Goal: Feedback & Contribution: Leave review/rating

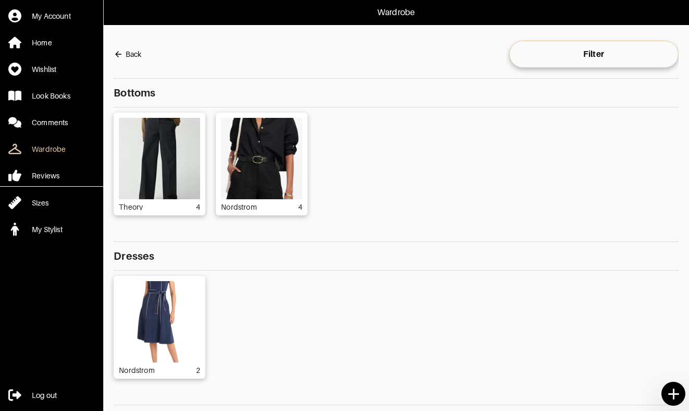
scroll to position [88, 0]
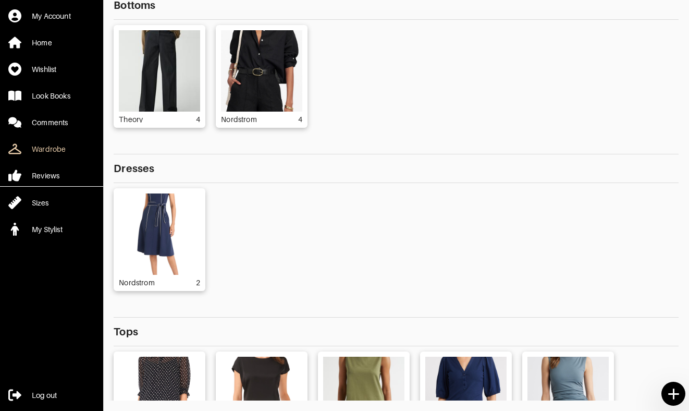
click at [441, 126] on div "Theory 4 Nordstrom 4" at bounding box center [396, 76] width 565 height 103
click at [48, 97] on div "Look Books" at bounding box center [51, 96] width 39 height 10
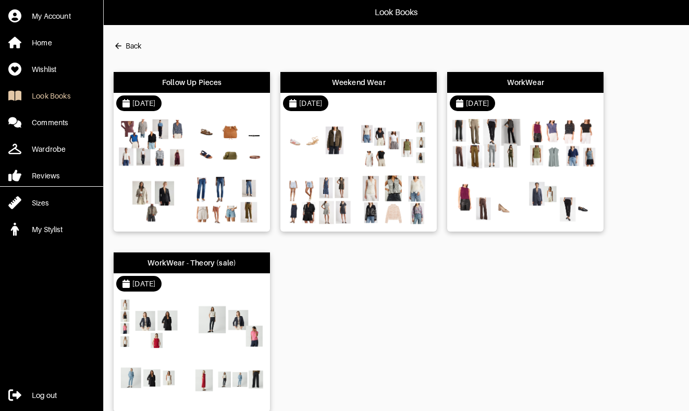
click at [519, 86] on div "WorkWear" at bounding box center [525, 82] width 37 height 10
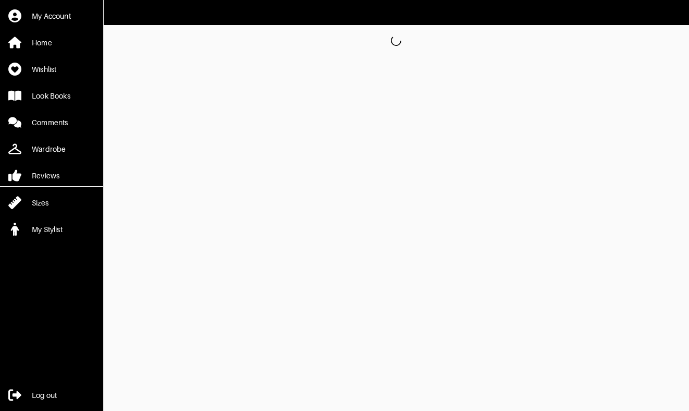
click at [519, 56] on html "My Account Home Wishlist Look Books Comments Wardrobe Reviews Sizes My Stylist …" at bounding box center [344, 28] width 689 height 56
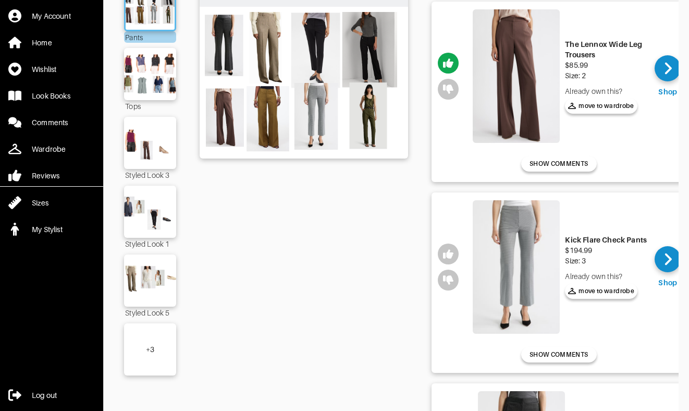
scroll to position [146, 0]
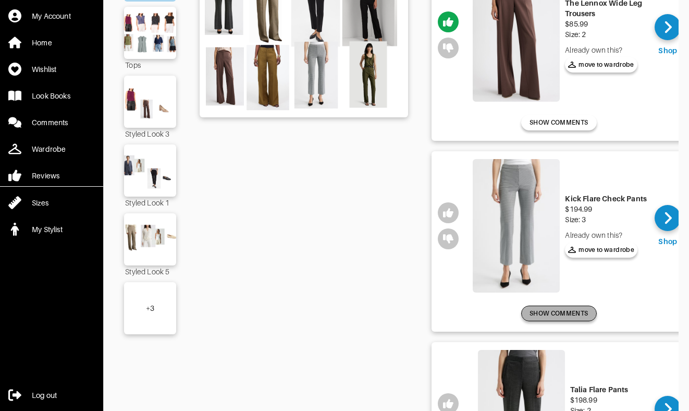
click at [570, 312] on span "SHOW COMMENTS" at bounding box center [558, 313] width 58 height 9
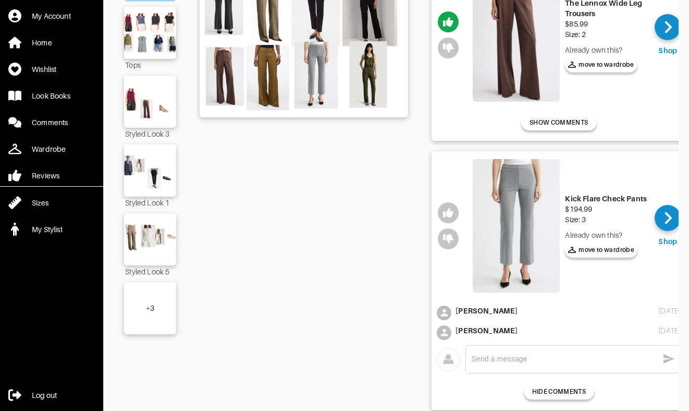
click at [557, 360] on textarea at bounding box center [564, 359] width 187 height 10
type textarea "I think these work in the larger size!"
click at [670, 361] on icon "button" at bounding box center [668, 358] width 13 height 13
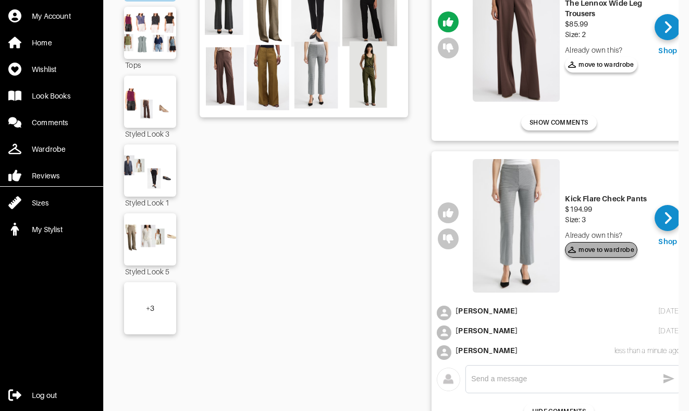
click at [610, 253] on span "move to wardrobe" at bounding box center [601, 249] width 66 height 9
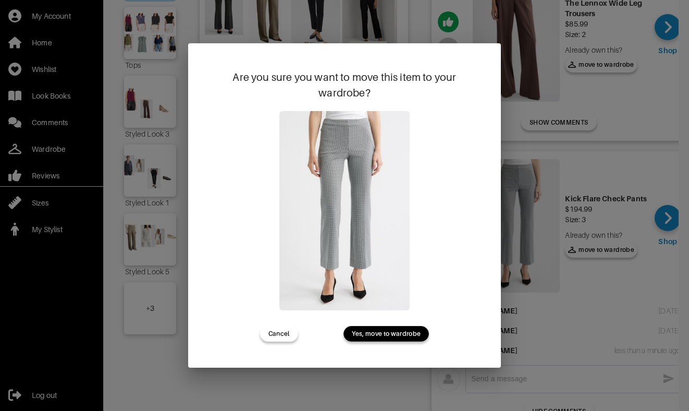
click at [390, 336] on span "Yes, move to wardrobe" at bounding box center [386, 333] width 69 height 9
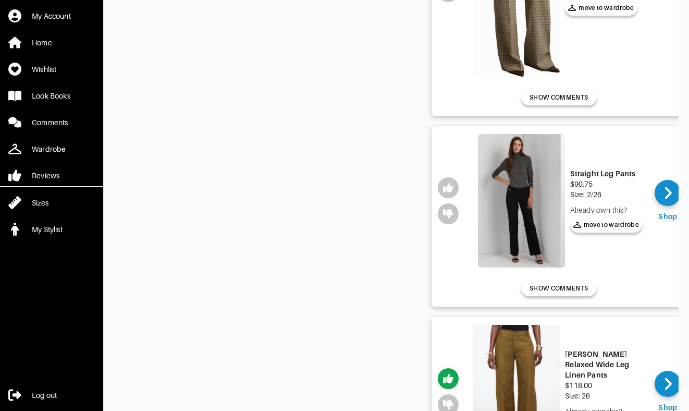
scroll to position [849, 0]
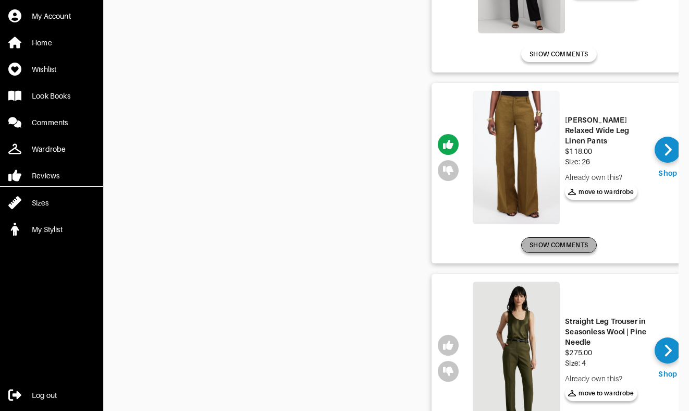
click at [576, 245] on span "SHOW COMMENTS" at bounding box center [558, 244] width 58 height 9
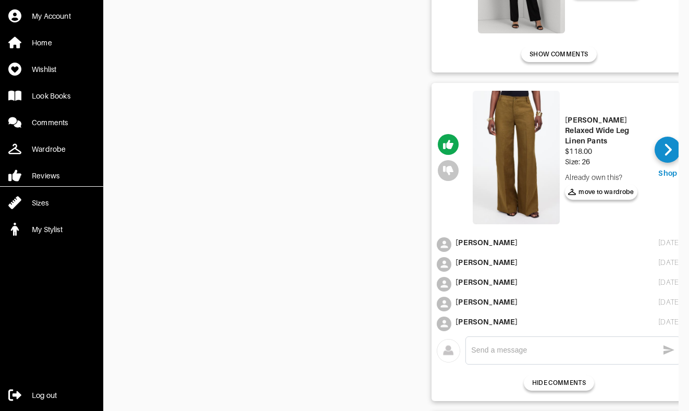
click at [546, 353] on textarea at bounding box center [564, 350] width 187 height 10
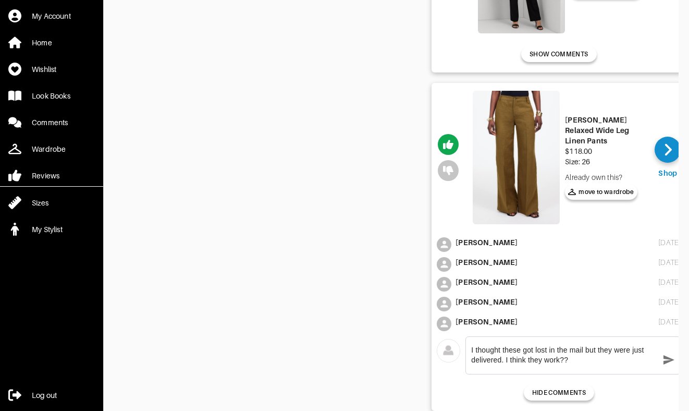
type textarea "I thought these got lost in the mail but they were just delivered. I think they…"
click at [664, 354] on icon "button" at bounding box center [668, 359] width 13 height 13
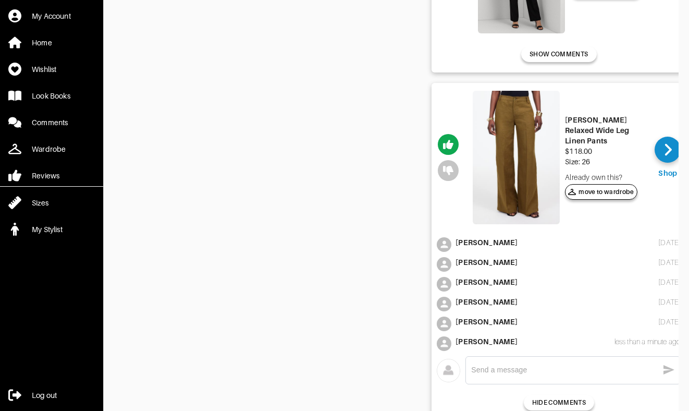
click at [611, 189] on span "move to wardrobe" at bounding box center [601, 191] width 66 height 9
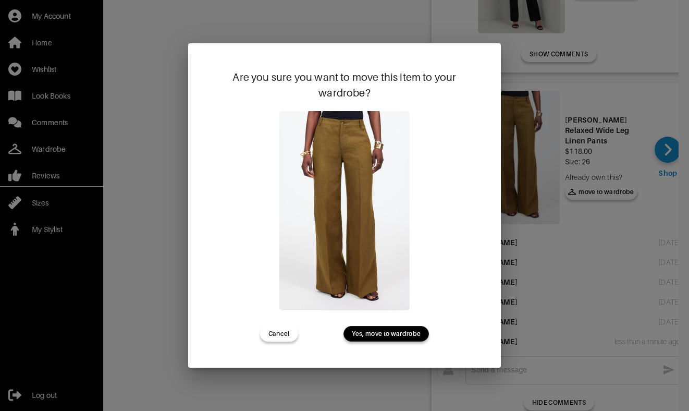
click at [410, 336] on span "Yes, move to wardrobe" at bounding box center [386, 333] width 69 height 9
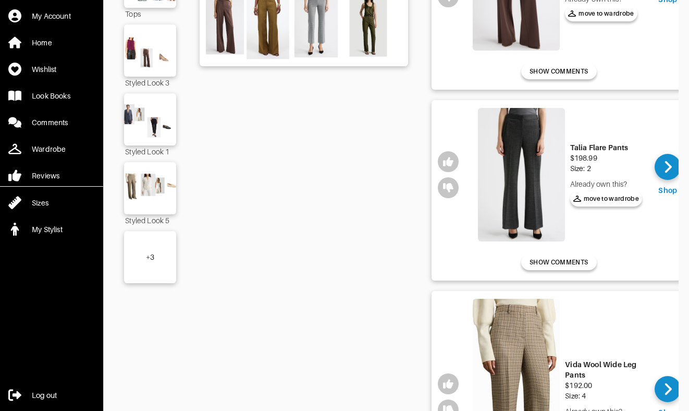
scroll to position [0, 0]
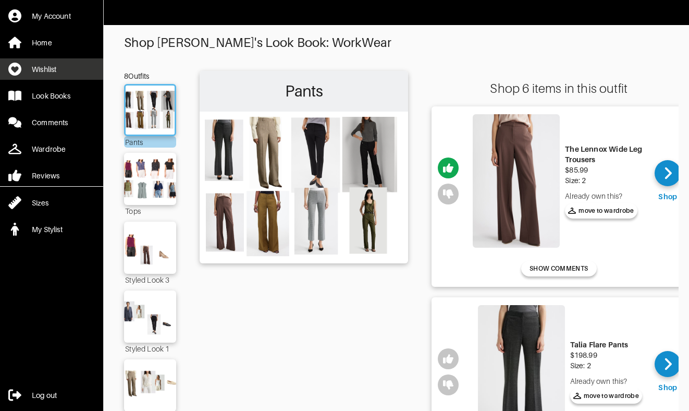
click at [54, 72] on div "Wishlist" at bounding box center [44, 69] width 24 height 10
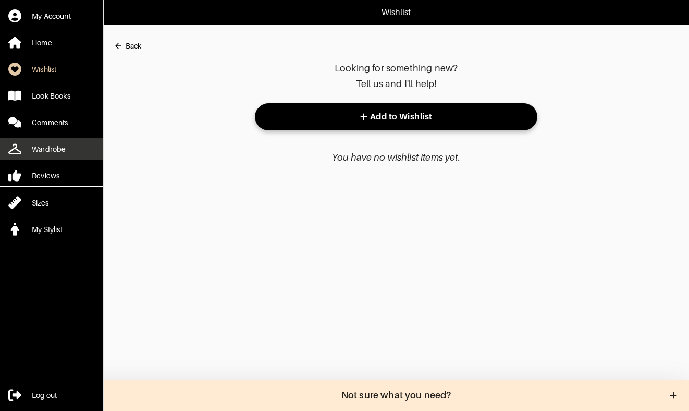
click at [55, 151] on div "Wardrobe" at bounding box center [49, 149] width 34 height 10
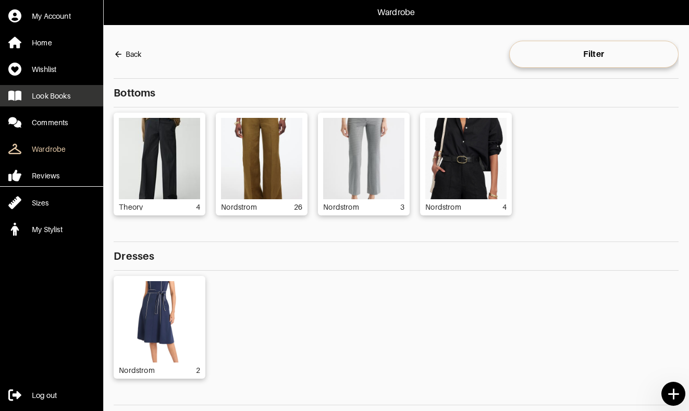
click at [63, 91] on div "Look Books" at bounding box center [51, 96] width 39 height 10
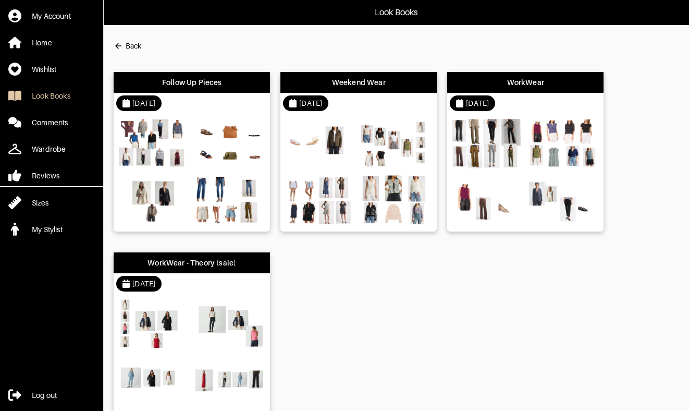
click at [351, 90] on div "Weekend Wear" at bounding box center [358, 82] width 156 height 21
click at [351, 90] on html "Look Books My Account Home Wishlist Look Books Comments Wardrobe Reviews Sizes …" at bounding box center [344, 216] width 689 height 433
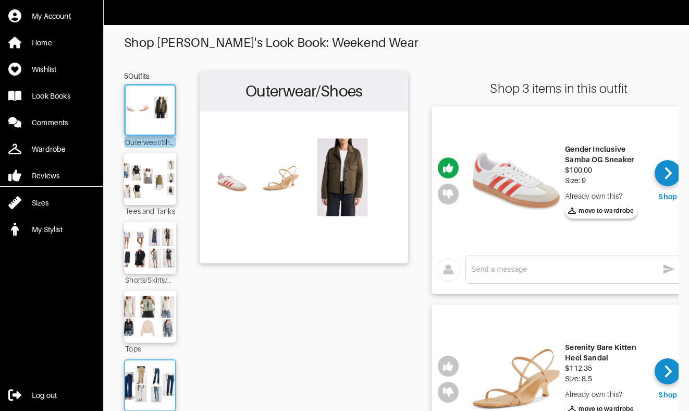
click at [162, 367] on img at bounding box center [150, 385] width 56 height 40
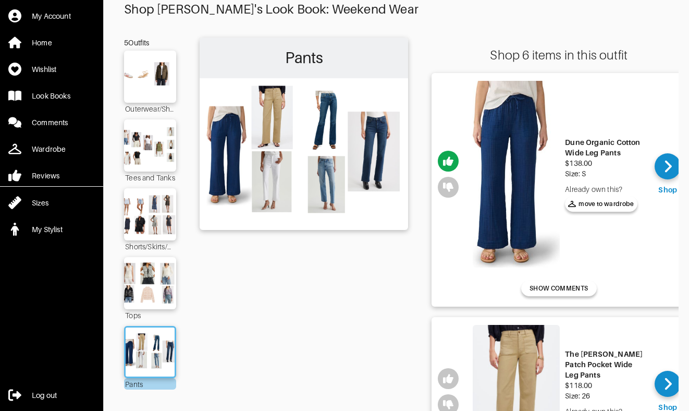
scroll to position [42, 0]
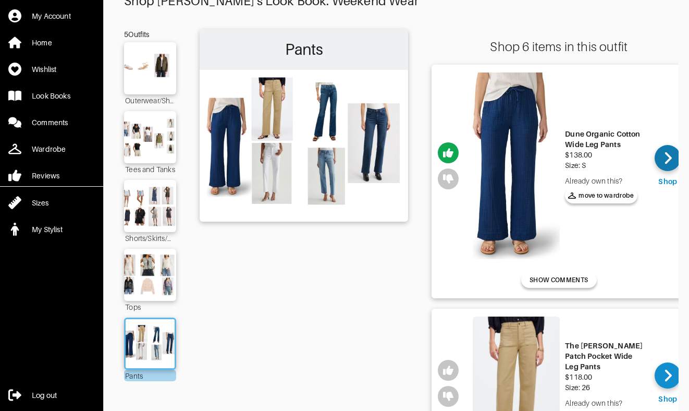
click at [667, 157] on icon at bounding box center [668, 158] width 8 height 16
click at [558, 283] on span "SHOW COMMENTS" at bounding box center [558, 279] width 58 height 9
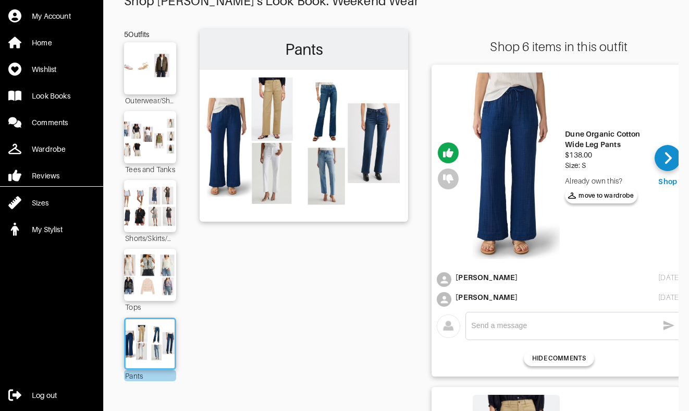
click at [548, 335] on div "x" at bounding box center [572, 326] width 215 height 28
click at [537, 327] on textarea at bounding box center [564, 325] width 187 height 10
type textarea "I think these work -- may be a bit long"
click at [668, 326] on icon "button" at bounding box center [668, 324] width 11 height 9
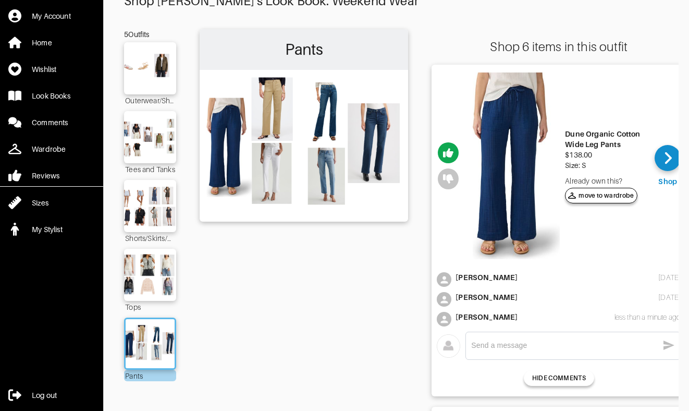
click at [609, 197] on span "move to wardrobe" at bounding box center [601, 195] width 66 height 9
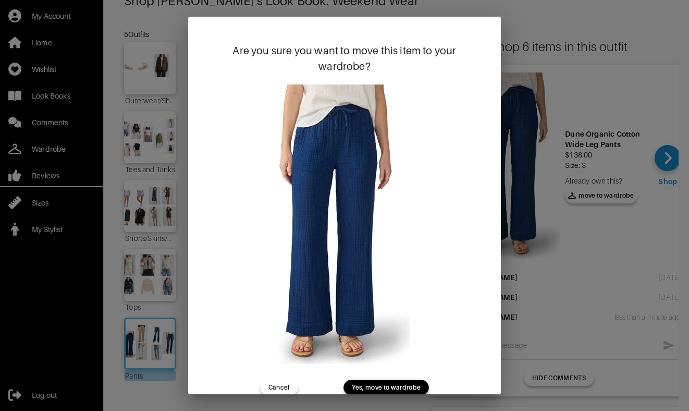
click at [417, 388] on span "Yes, move to wardrobe" at bounding box center [386, 387] width 69 height 9
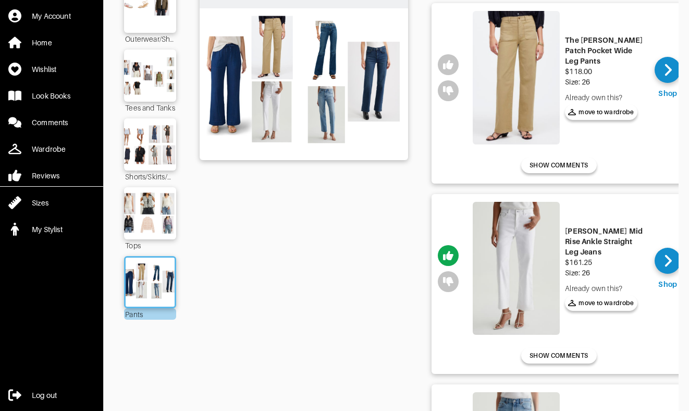
scroll to position [125, 0]
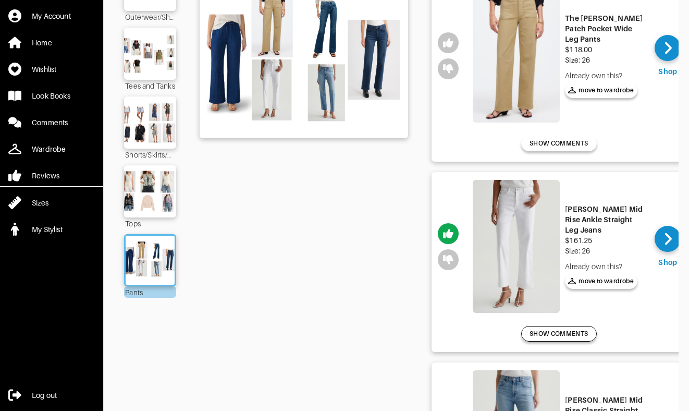
click at [548, 331] on span "SHOW COMMENTS" at bounding box center [558, 333] width 58 height 9
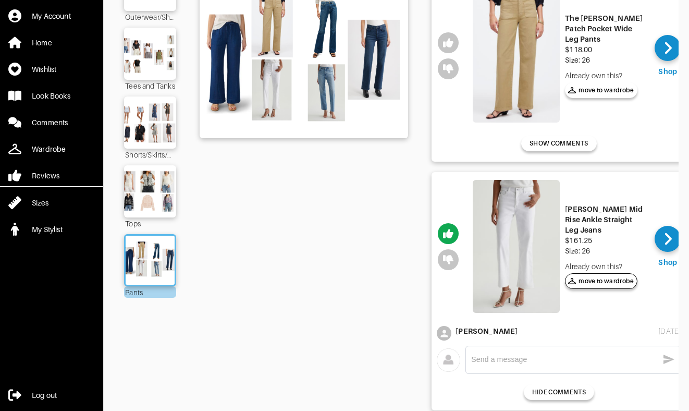
click at [618, 276] on span "move to wardrobe" at bounding box center [601, 280] width 66 height 9
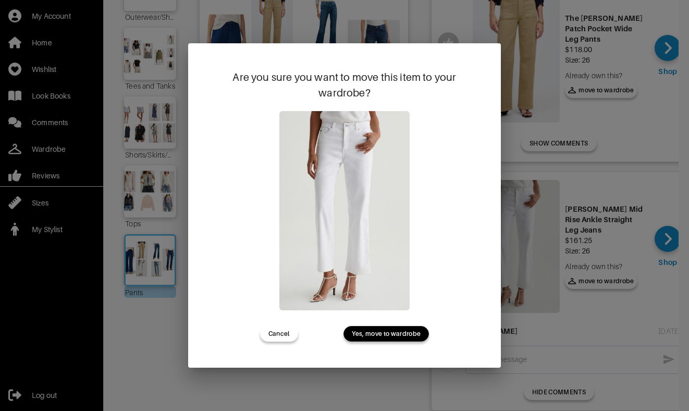
click at [392, 334] on span "Yes, move to wardrobe" at bounding box center [386, 333] width 69 height 9
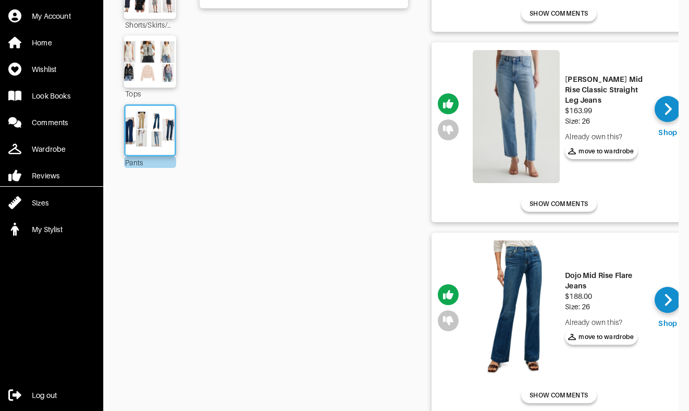
scroll to position [271, 0]
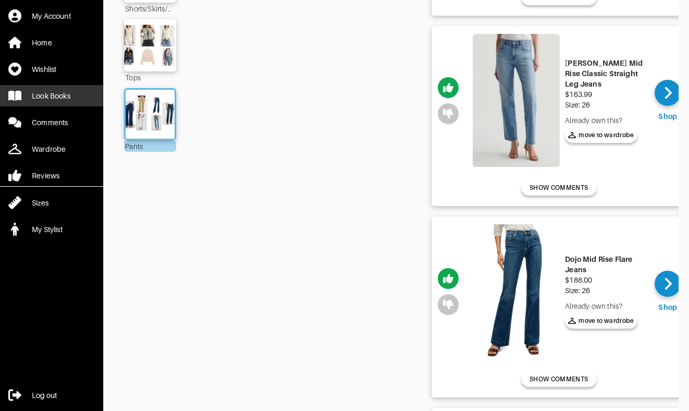
click at [44, 93] on div "Look Books" at bounding box center [51, 96] width 39 height 10
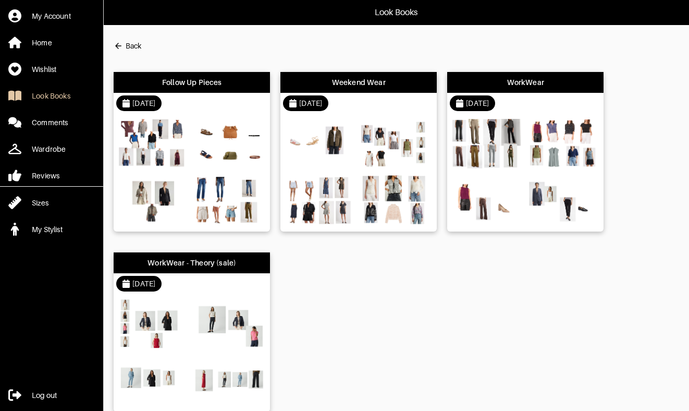
click at [216, 92] on div "Follow Up Pieces" at bounding box center [192, 82] width 156 height 21
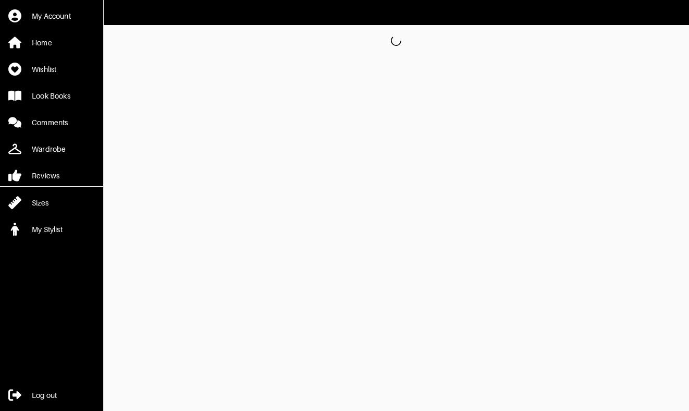
click at [217, 56] on html "My Account Home Wishlist Look Books Comments Wardrobe Reviews Sizes My Stylist …" at bounding box center [344, 28] width 689 height 56
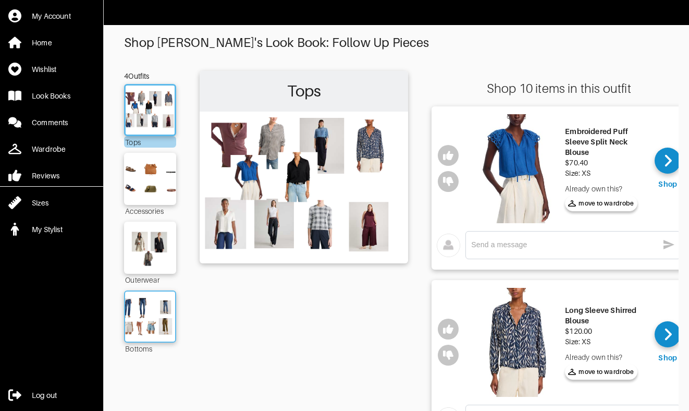
click at [160, 311] on img at bounding box center [150, 317] width 56 height 40
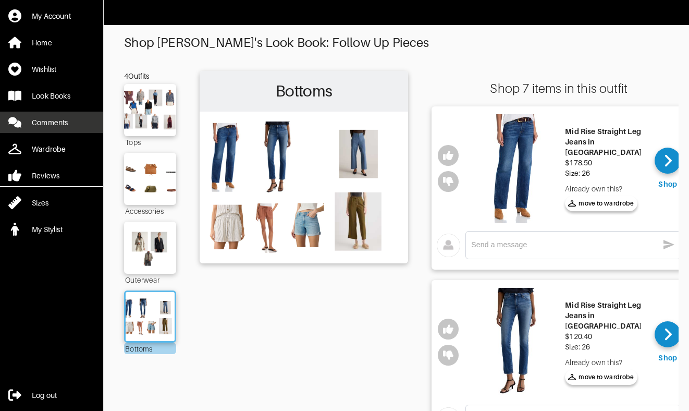
click at [53, 122] on div "Comments" at bounding box center [50, 122] width 36 height 10
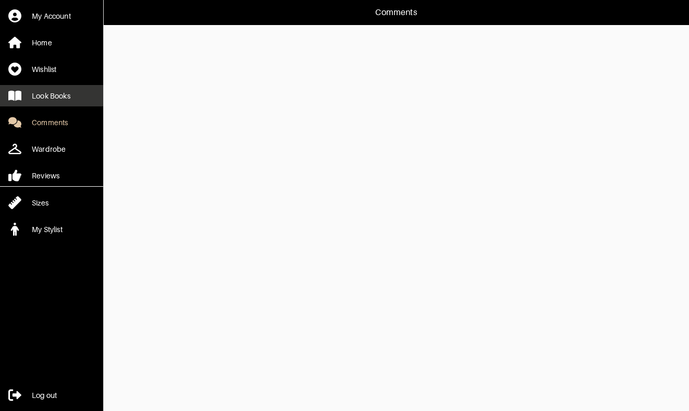
click at [43, 101] on link "Look Books" at bounding box center [51, 95] width 103 height 21
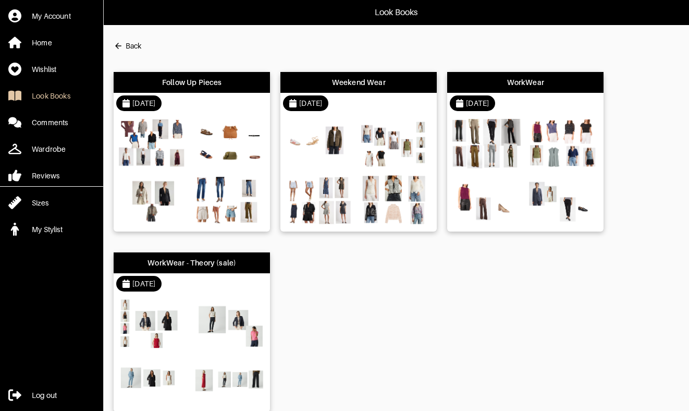
click at [379, 80] on div "Weekend Wear" at bounding box center [359, 82] width 54 height 10
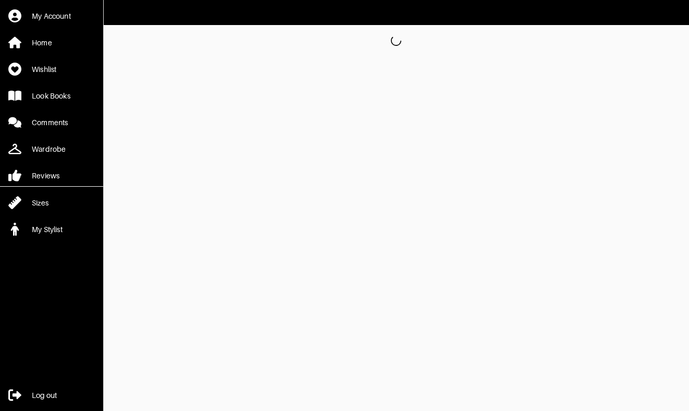
click at [379, 56] on html "My Account Home Wishlist Look Books Comments Wardrobe Reviews Sizes My Stylist …" at bounding box center [344, 28] width 689 height 56
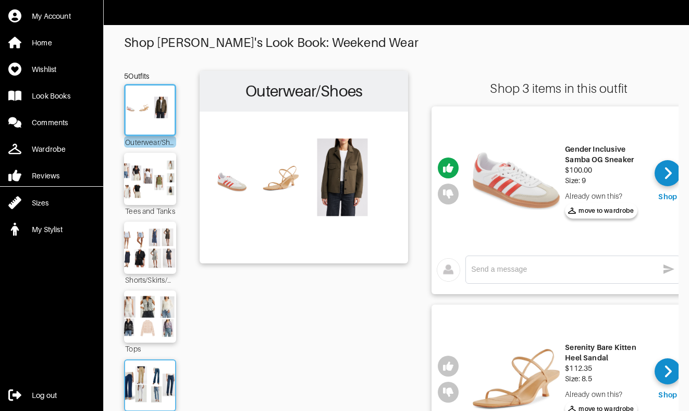
click at [148, 373] on img at bounding box center [150, 385] width 56 height 40
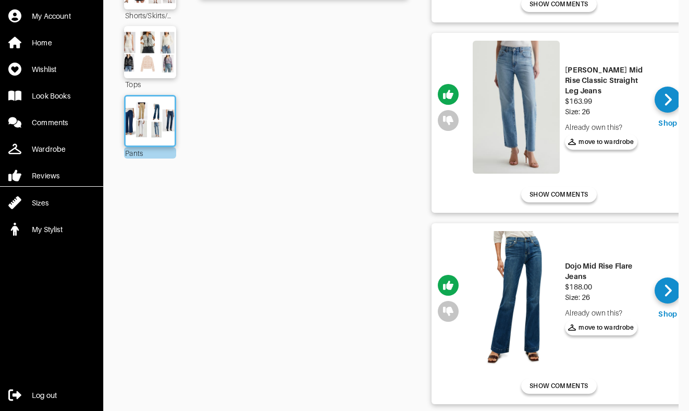
scroll to position [264, 0]
click at [663, 288] on div at bounding box center [668, 291] width 26 height 26
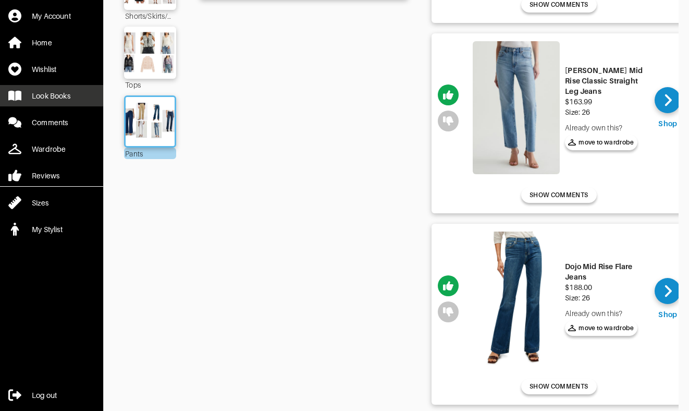
click at [60, 101] on div "Look Books" at bounding box center [51, 96] width 39 height 10
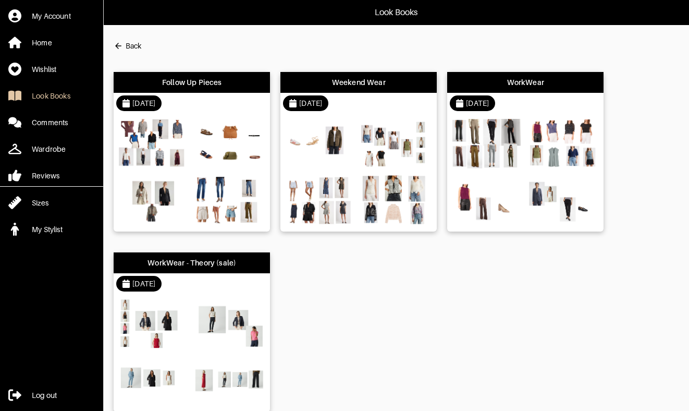
click at [200, 85] on div "Follow Up Pieces" at bounding box center [192, 82] width 60 height 10
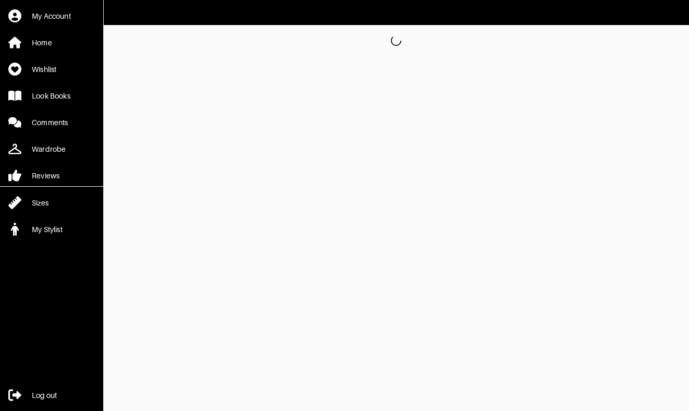
click at [200, 56] on html "My Account Home Wishlist Look Books Comments Wardrobe Reviews Sizes My Stylist …" at bounding box center [344, 28] width 689 height 56
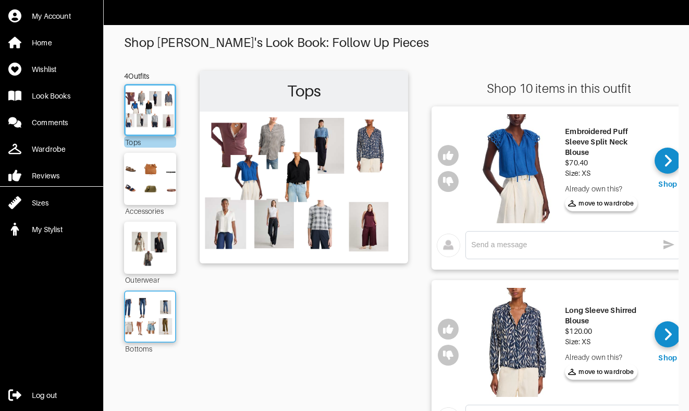
click at [146, 305] on img at bounding box center [150, 317] width 56 height 40
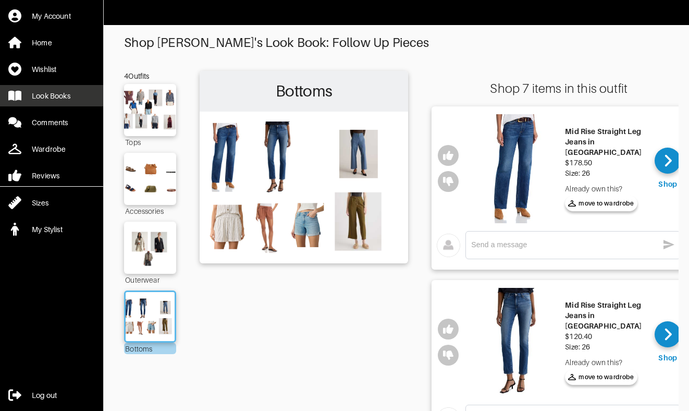
click at [63, 96] on div "Look Books" at bounding box center [51, 96] width 39 height 10
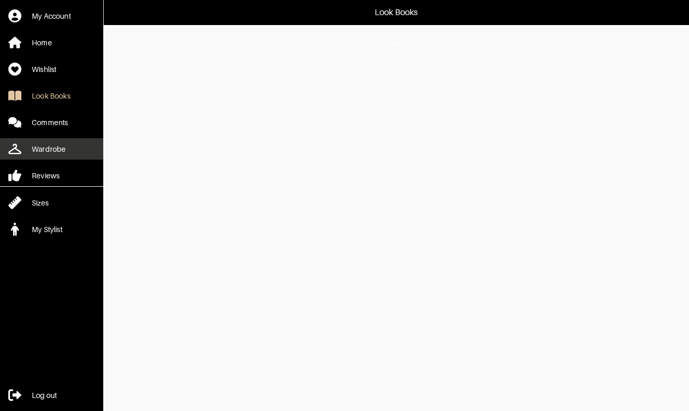
click at [58, 154] on link "Wardrobe" at bounding box center [51, 148] width 103 height 21
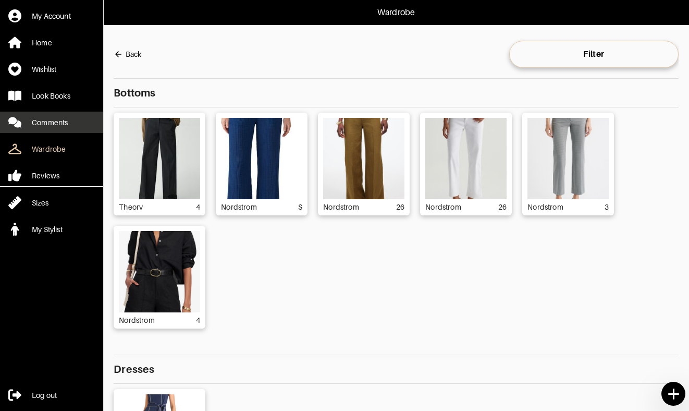
click at [42, 120] on div "Comments" at bounding box center [50, 122] width 36 height 10
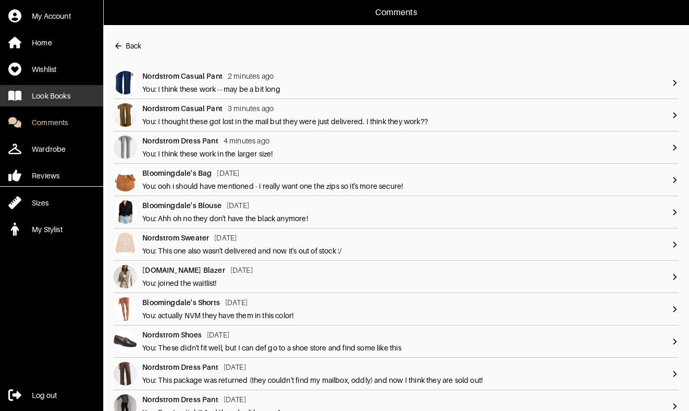
click at [53, 93] on div "Look Books" at bounding box center [51, 96] width 39 height 10
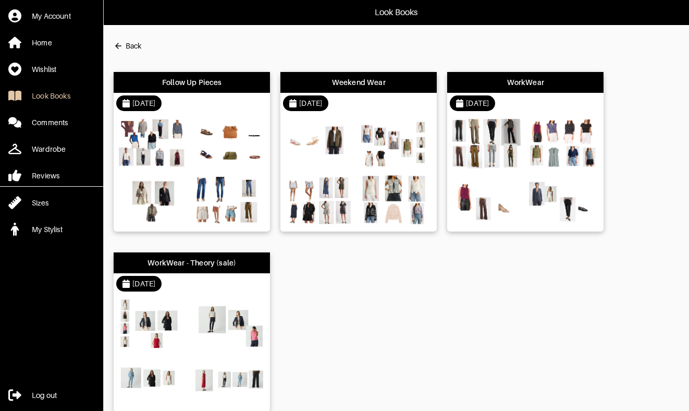
click at [396, 77] on div "Weekend Wear" at bounding box center [358, 82] width 156 height 21
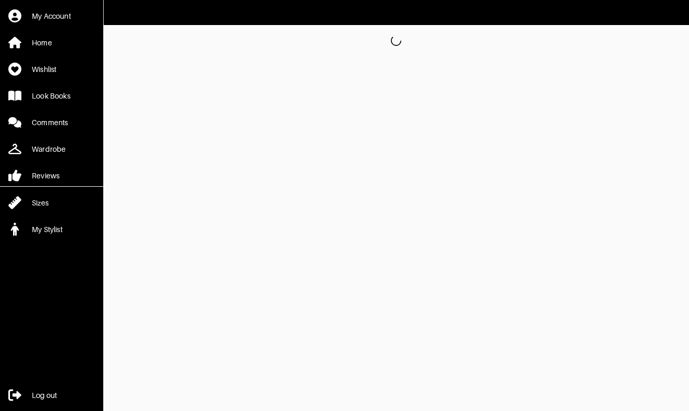
click at [396, 56] on html "My Account Home Wishlist Look Books Comments Wardrobe Reviews Sizes My Stylist …" at bounding box center [344, 28] width 689 height 56
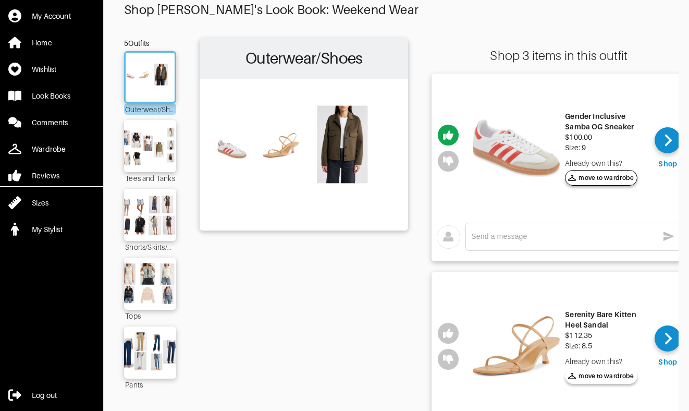
scroll to position [42, 0]
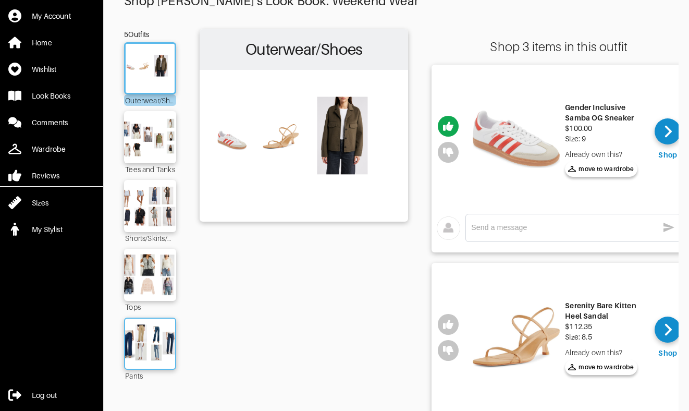
click at [168, 338] on img at bounding box center [150, 344] width 56 height 40
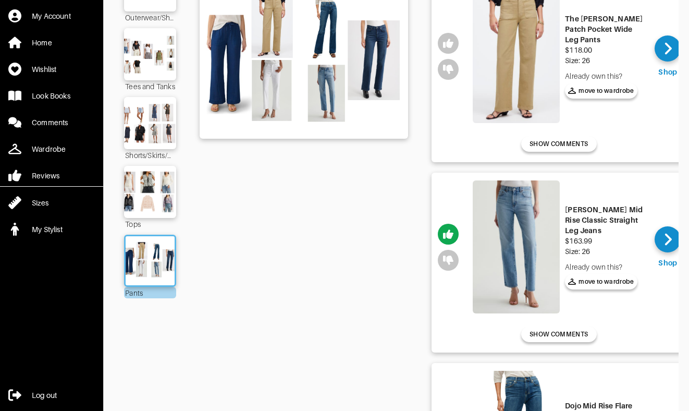
scroll to position [129, 0]
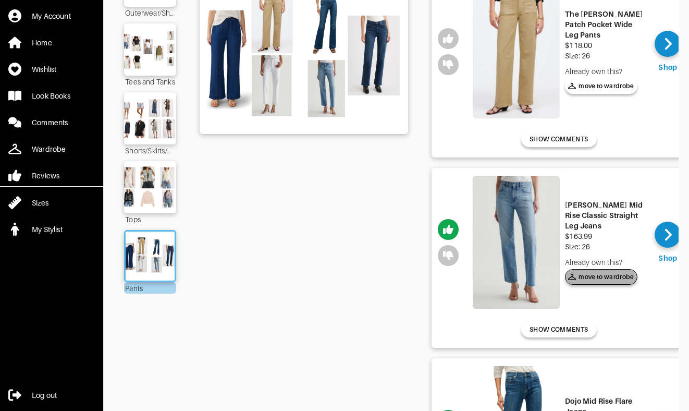
click at [616, 274] on span "move to wardrobe" at bounding box center [601, 276] width 66 height 9
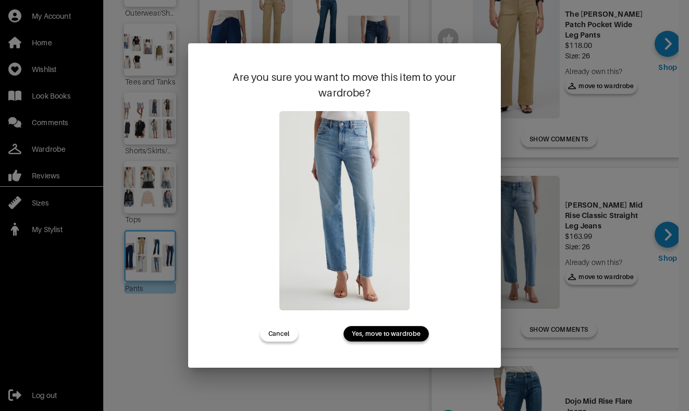
click at [414, 331] on span "Yes, move to wardrobe" at bounding box center [386, 333] width 69 height 9
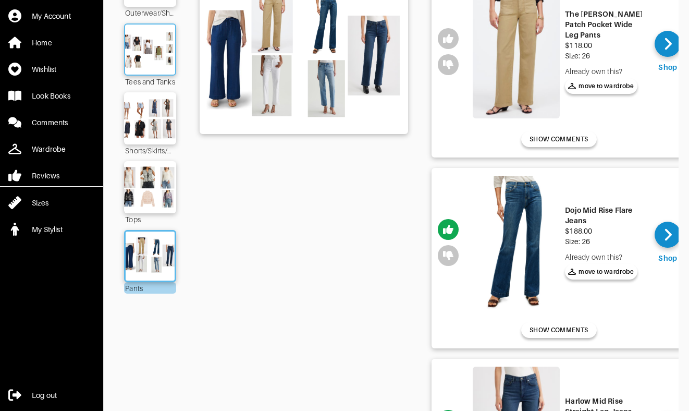
click at [152, 63] on img at bounding box center [150, 50] width 56 height 40
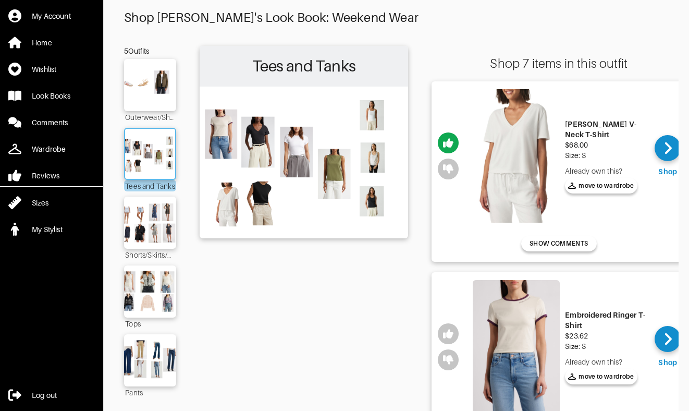
scroll to position [4, 0]
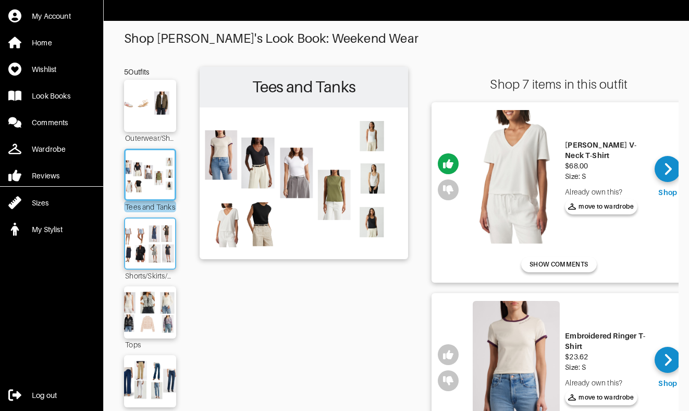
click at [161, 247] on img at bounding box center [150, 244] width 56 height 40
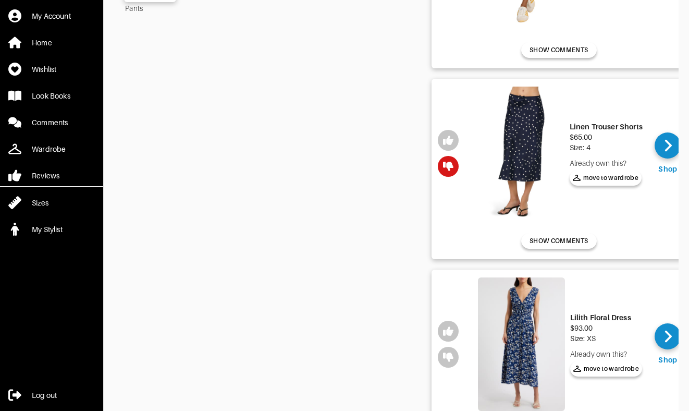
scroll to position [609, 0]
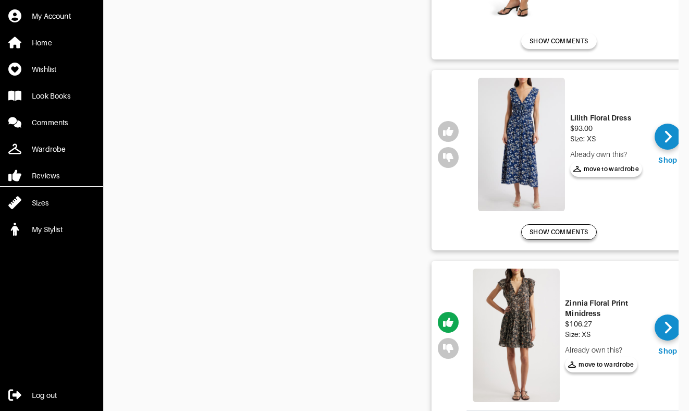
click at [563, 230] on span "SHOW COMMENTS" at bounding box center [558, 231] width 58 height 9
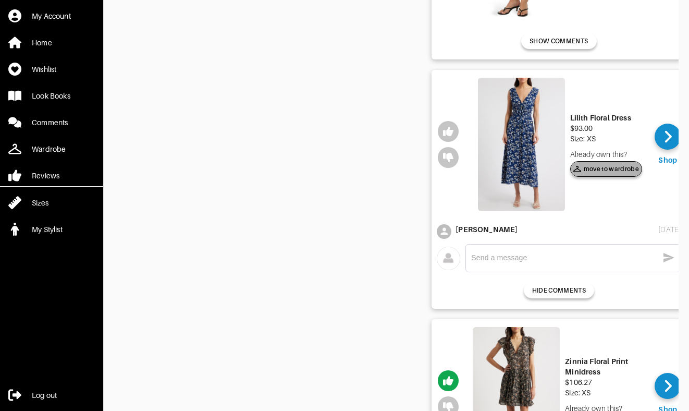
click at [613, 167] on span "move to wardrobe" at bounding box center [606, 168] width 66 height 9
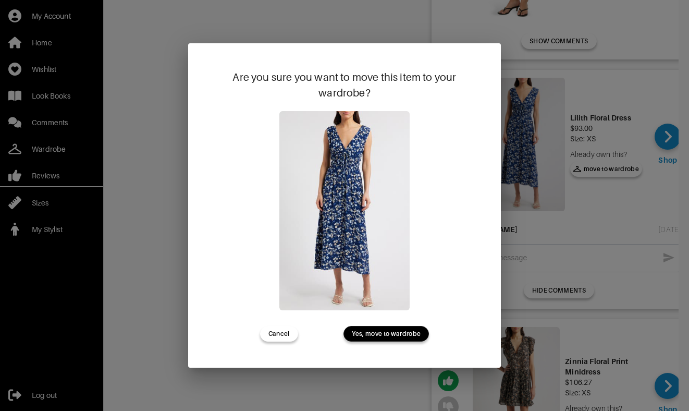
click at [412, 331] on span "Yes, move to wardrobe" at bounding box center [386, 333] width 69 height 9
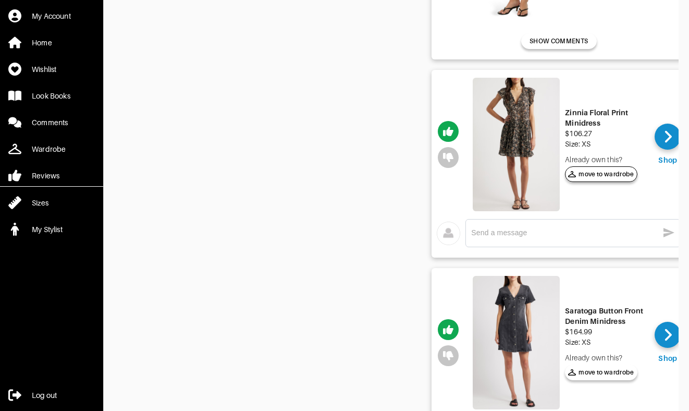
click at [603, 173] on span "move to wardrobe" at bounding box center [601, 173] width 66 height 9
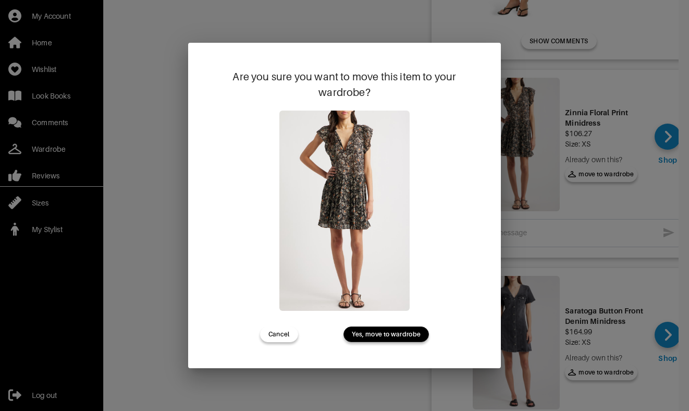
click at [406, 335] on span "Yes, move to wardrobe" at bounding box center [386, 333] width 69 height 9
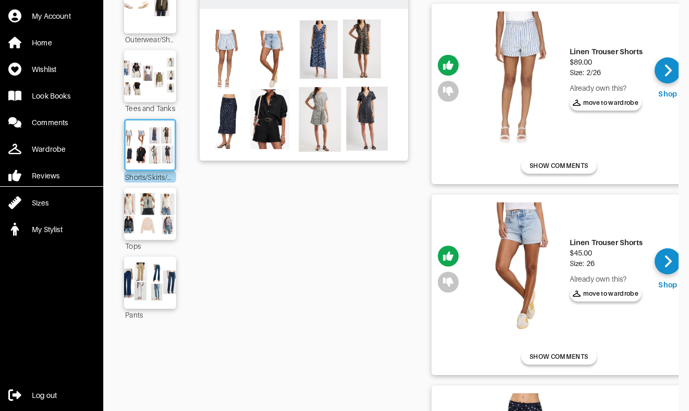
scroll to position [28, 0]
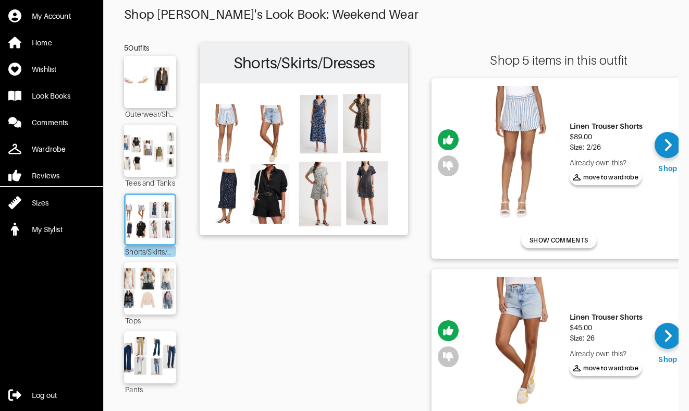
click at [156, 53] on div "5 Outfits" at bounding box center [150, 48] width 52 height 10
click at [161, 77] on img at bounding box center [150, 82] width 56 height 40
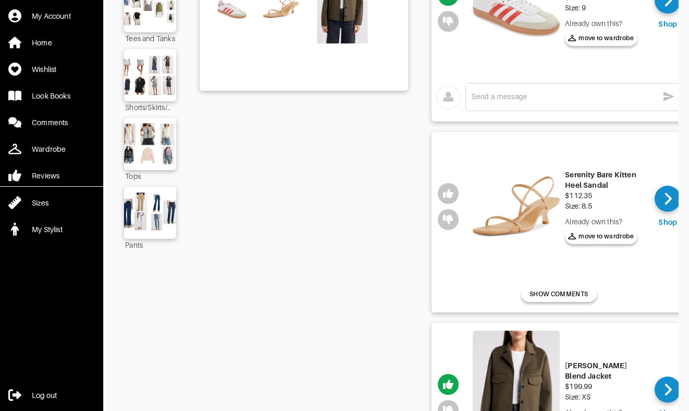
scroll to position [298, 0]
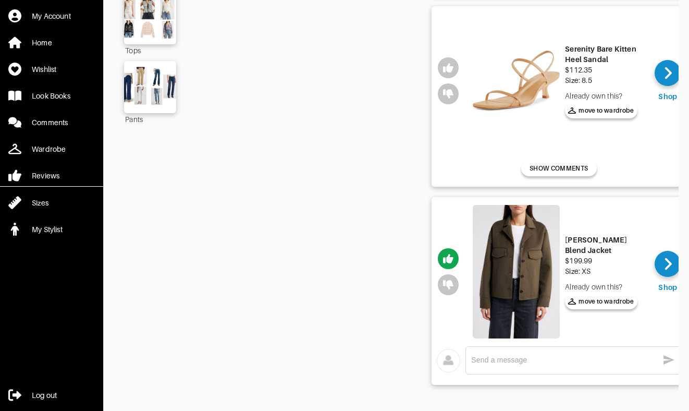
click at [558, 360] on textarea at bounding box center [564, 360] width 187 height 10
type textarea "I think this works??"
click at [669, 357] on icon "button" at bounding box center [668, 359] width 13 height 13
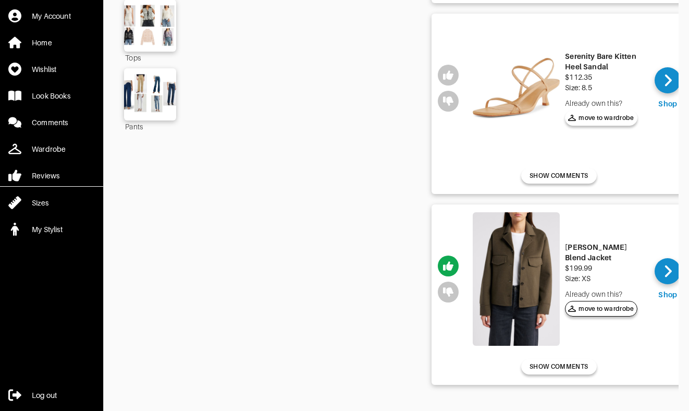
click at [609, 314] on button "move to wardrobe" at bounding box center [601, 309] width 72 height 16
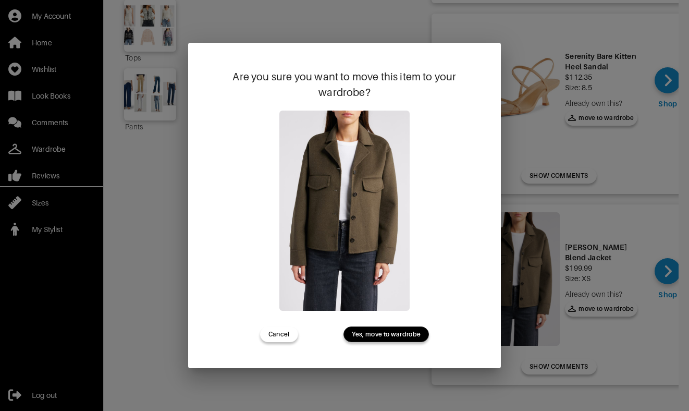
click at [411, 332] on span "Yes, move to wardrobe" at bounding box center [386, 333] width 69 height 9
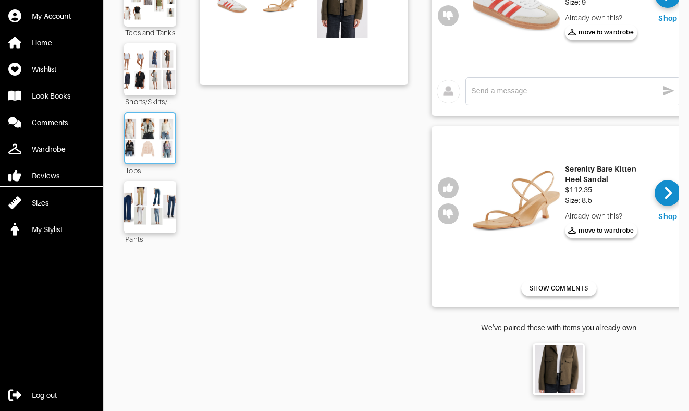
click at [164, 148] on img at bounding box center [150, 138] width 56 height 40
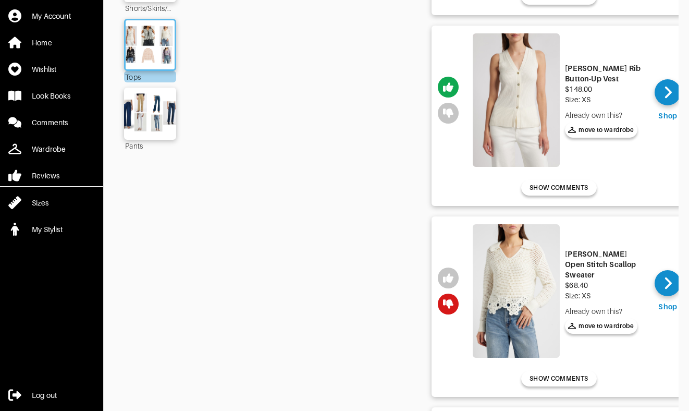
scroll to position [54, 0]
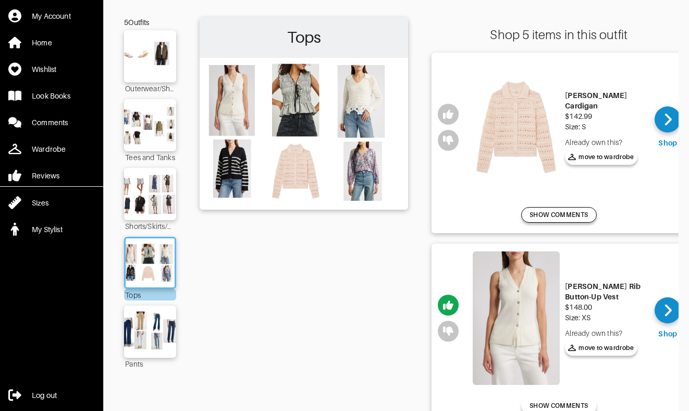
click at [572, 215] on span "SHOW COMMENTS" at bounding box center [558, 214] width 58 height 9
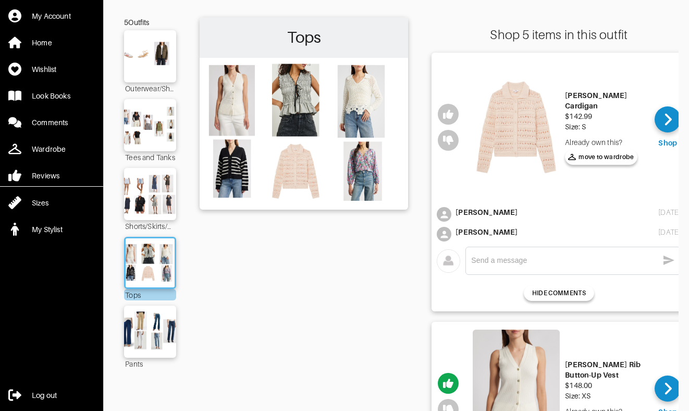
click at [569, 254] on div "x" at bounding box center [573, 260] width 204 height 17
type textarea "W"
type textarea "A"
click at [468, 235] on div "[PERSON_NAME]" at bounding box center [486, 232] width 62 height 10
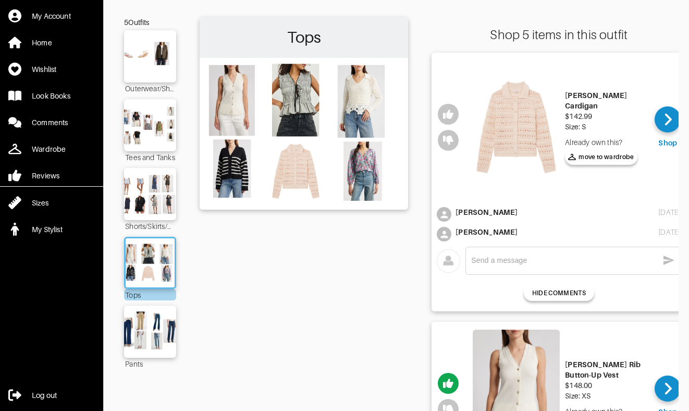
click at [485, 258] on textarea at bounding box center [564, 260] width 187 height 10
type textarea "A"
type textarea "I"
type textarea "Actually this arrived!"
click at [668, 258] on icon "button" at bounding box center [668, 259] width 11 height 9
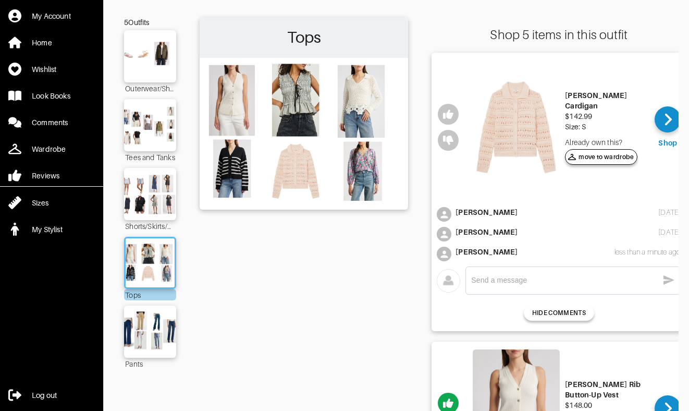
click at [608, 159] on span "move to wardrobe" at bounding box center [601, 156] width 66 height 9
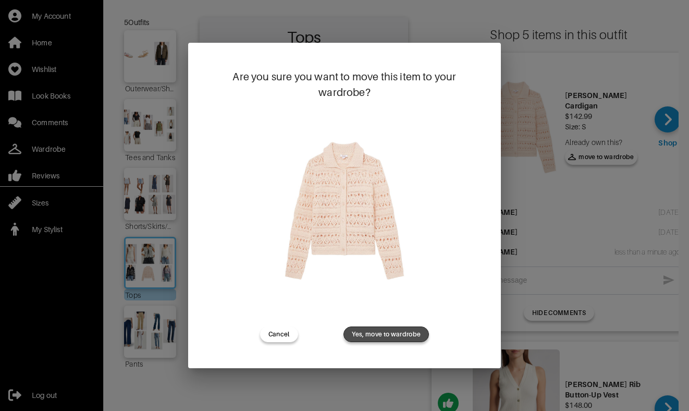
click at [399, 332] on span "Yes, move to wardrobe" at bounding box center [386, 333] width 69 height 9
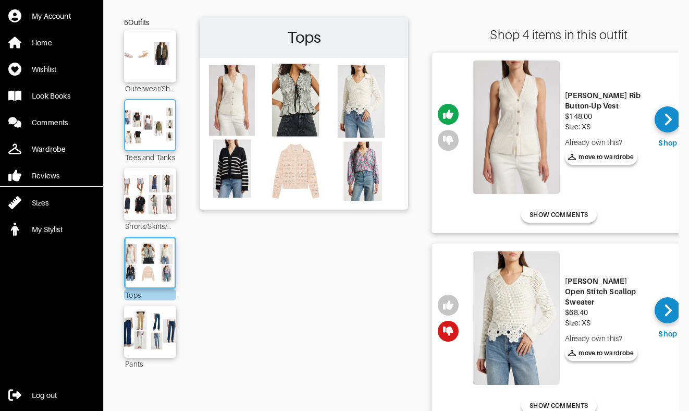
click at [152, 143] on img at bounding box center [150, 125] width 56 height 40
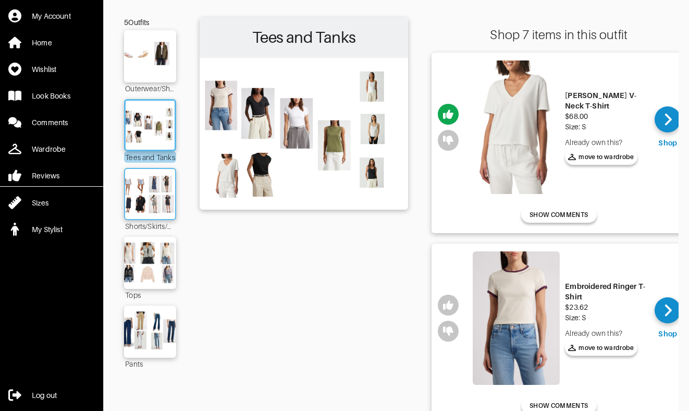
click at [158, 185] on img at bounding box center [150, 194] width 56 height 40
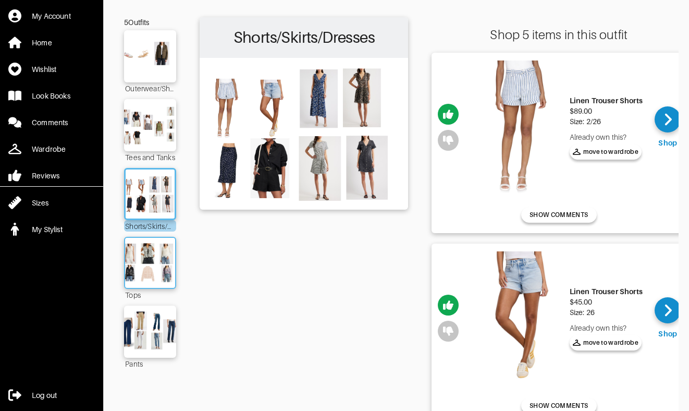
click at [171, 251] on img at bounding box center [150, 263] width 56 height 40
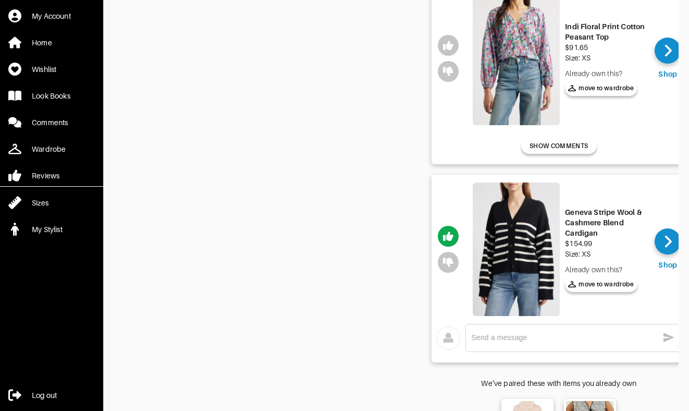
scroll to position [514, 0]
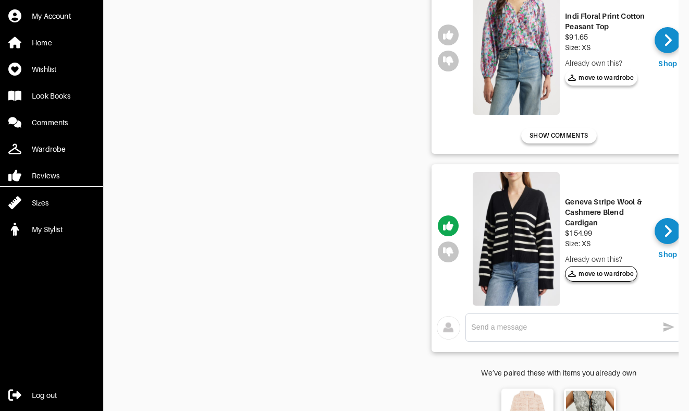
click at [613, 274] on span "move to wardrobe" at bounding box center [601, 273] width 66 height 9
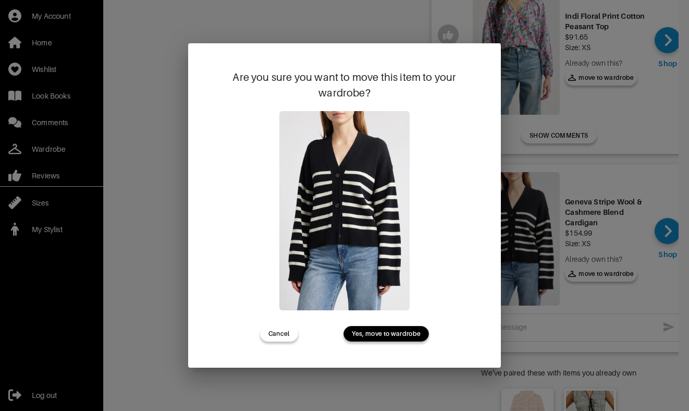
click at [415, 331] on span "Yes, move to wardrobe" at bounding box center [386, 333] width 69 height 9
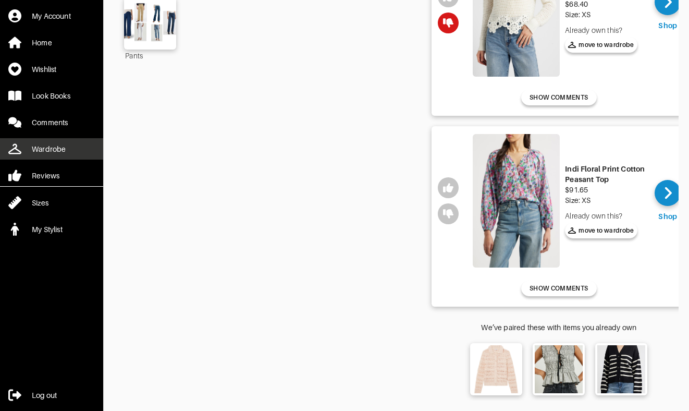
click at [55, 151] on div "Wardrobe" at bounding box center [49, 149] width 34 height 10
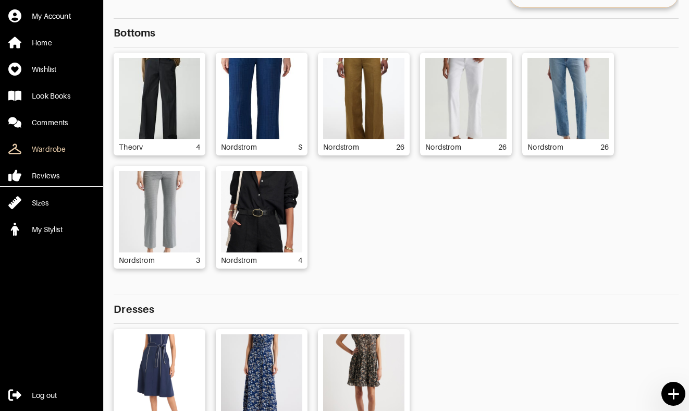
scroll to position [88, 0]
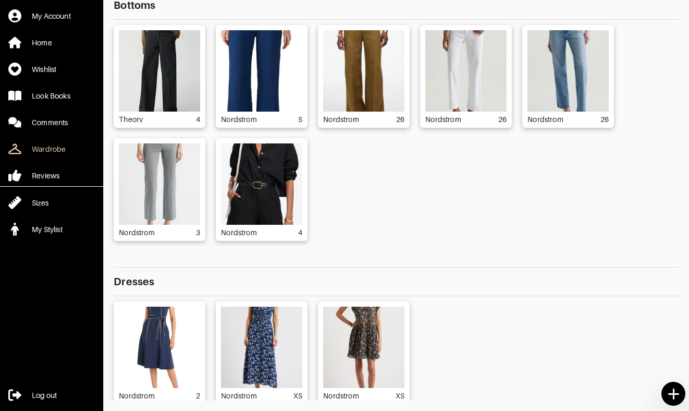
click at [538, 230] on div "Theory 4 Nordstrom S Nordstrom 26 Nordstrom 26 Nordstrom 26 Nordstrom 3 Nordstr…" at bounding box center [396, 133] width 565 height 216
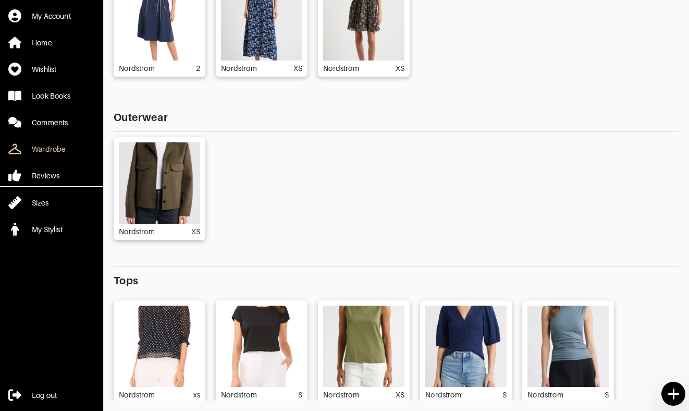
scroll to position [443, 0]
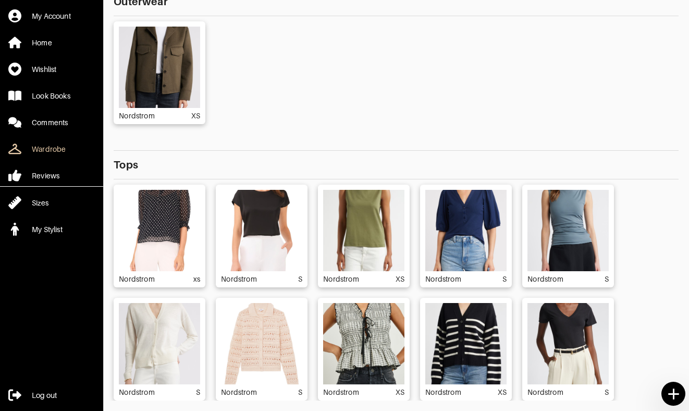
click at [283, 330] on img at bounding box center [261, 343] width 81 height 81
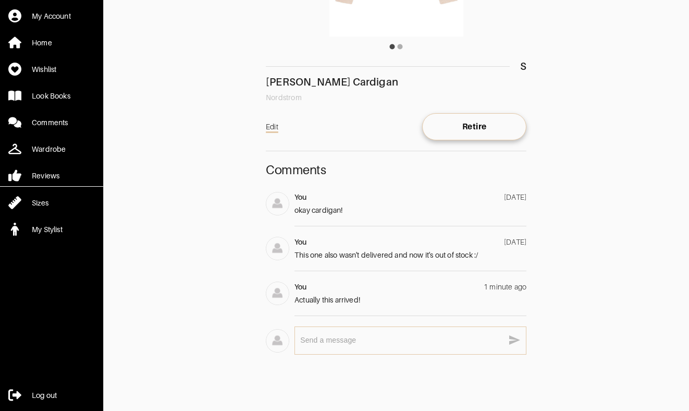
scroll to position [221, 0]
click at [422, 336] on textarea at bounding box center [402, 339] width 204 height 10
type textarea "I think I need to wear something under it"
click at [513, 339] on icon "button" at bounding box center [514, 338] width 11 height 9
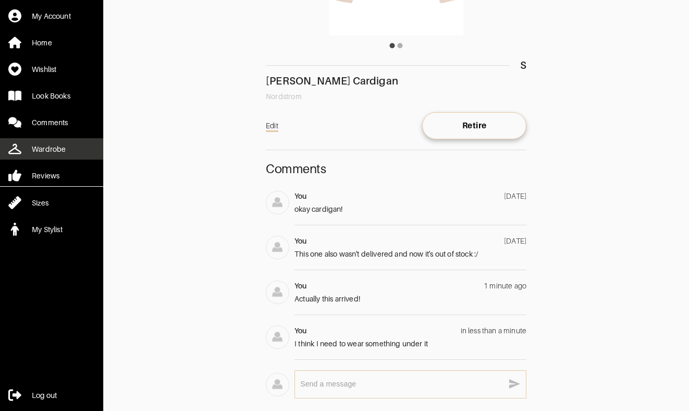
click at [58, 142] on link "Wardrobe" at bounding box center [51, 148] width 103 height 21
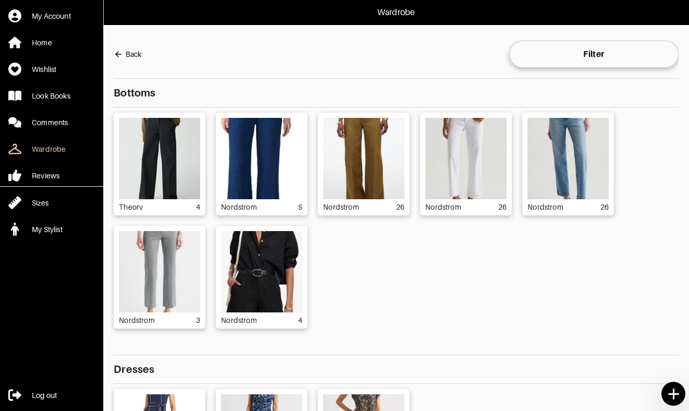
scroll to position [21, 0]
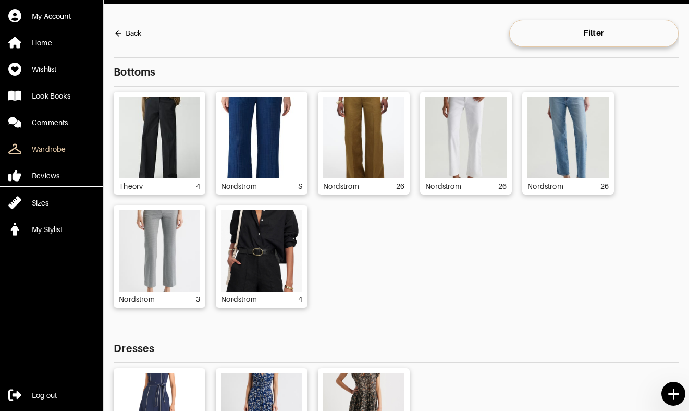
click at [172, 131] on img at bounding box center [159, 137] width 81 height 81
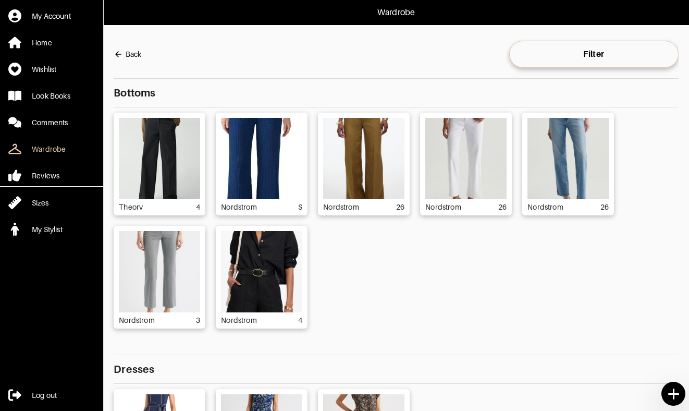
click at [256, 151] on img at bounding box center [261, 158] width 81 height 81
click at [364, 152] on img at bounding box center [363, 158] width 81 height 81
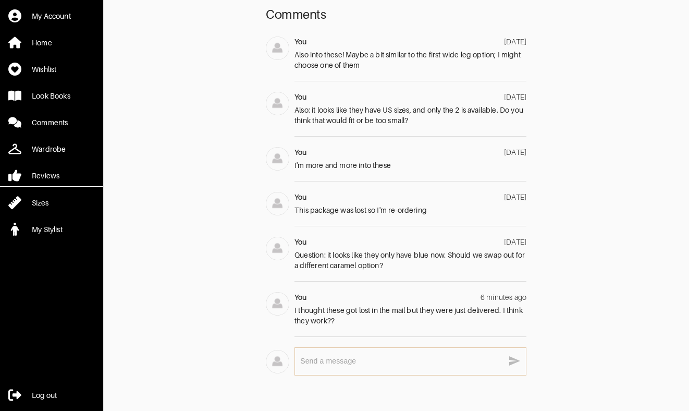
scroll to position [354, 0]
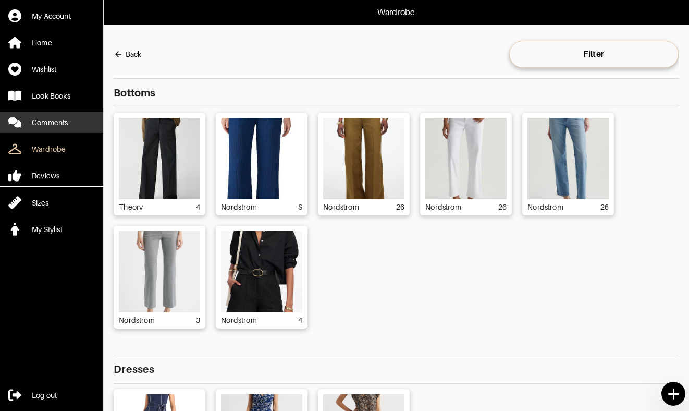
click at [58, 119] on div "Comments" at bounding box center [50, 122] width 36 height 10
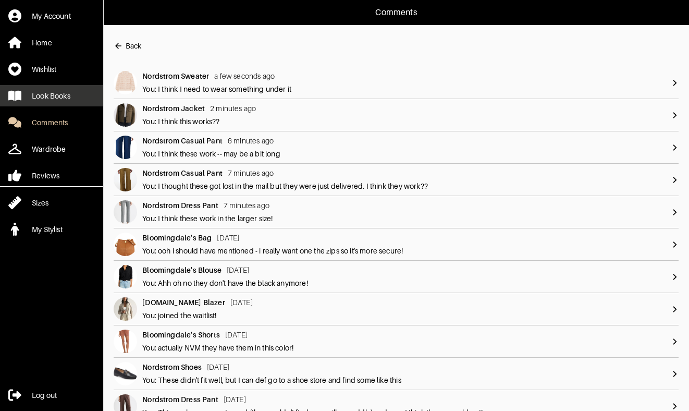
click at [61, 98] on div "Look Books" at bounding box center [51, 96] width 39 height 10
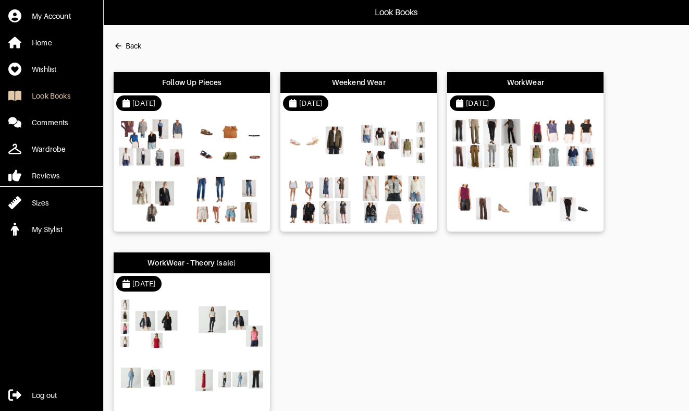
click at [196, 77] on div "Follow Up Pieces" at bounding box center [192, 82] width 60 height 10
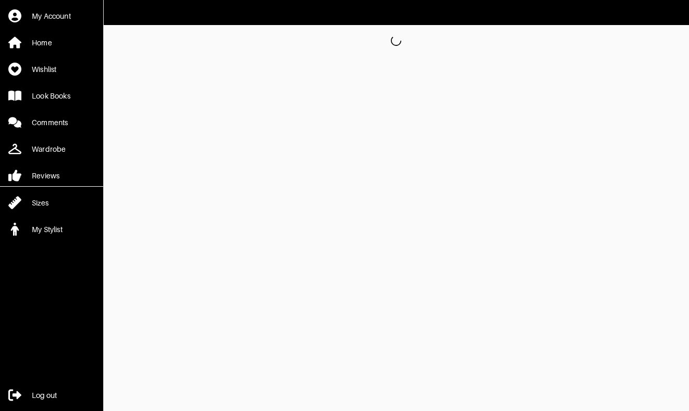
click at [196, 56] on html "My Account Home Wishlist Look Books Comments Wardrobe Reviews Sizes My Stylist …" at bounding box center [344, 28] width 689 height 56
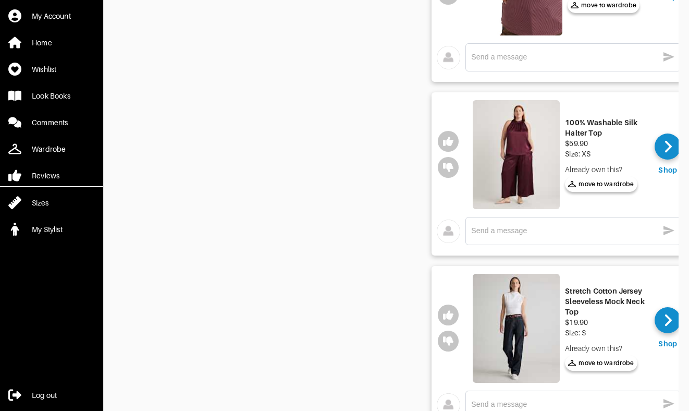
scroll to position [1030, 0]
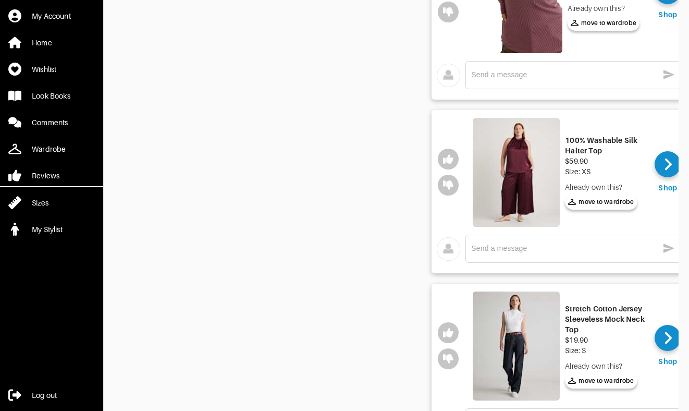
click at [586, 249] on textarea at bounding box center [564, 248] width 187 height 10
type textarea "This didn't fit right -- too wide"
click at [670, 245] on icon "button" at bounding box center [668, 248] width 13 height 13
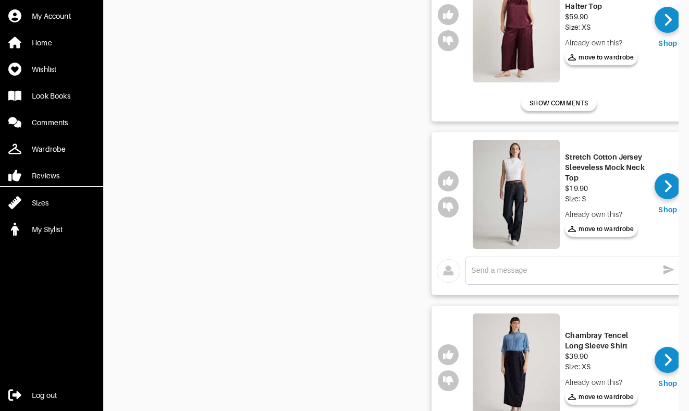
scroll to position [1176, 0]
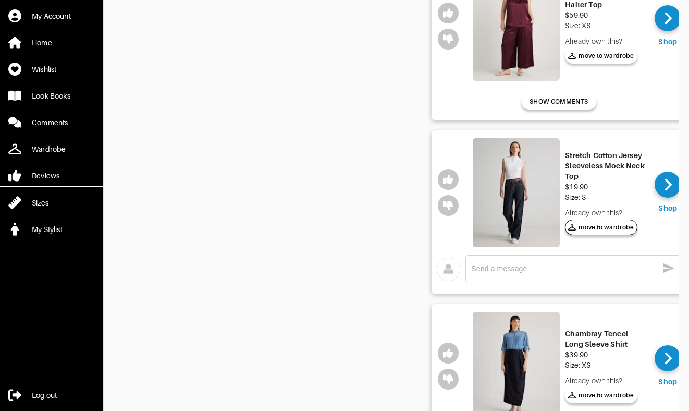
click at [622, 220] on button "move to wardrobe" at bounding box center [601, 227] width 72 height 16
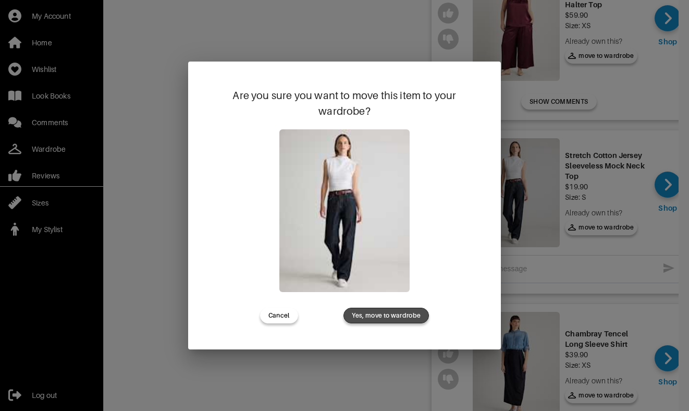
click at [415, 313] on span "Yes, move to wardrobe" at bounding box center [386, 315] width 69 height 9
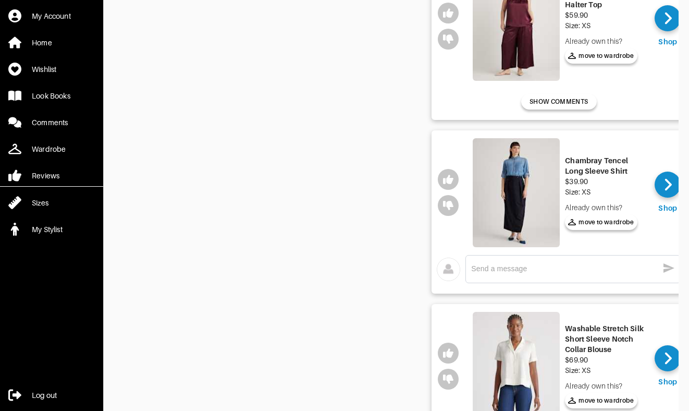
scroll to position [1196, 0]
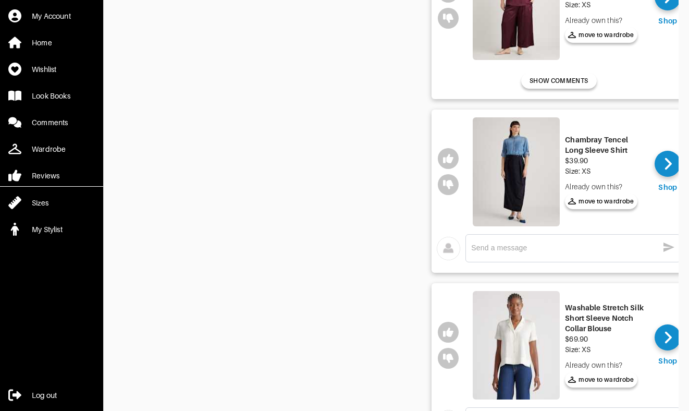
click at [581, 254] on div "x" at bounding box center [573, 248] width 204 height 17
click at [578, 249] on textarea at bounding box center [564, 248] width 187 height 10
type textarea "This didn't look great"
click at [670, 249] on icon "button" at bounding box center [668, 246] width 11 height 9
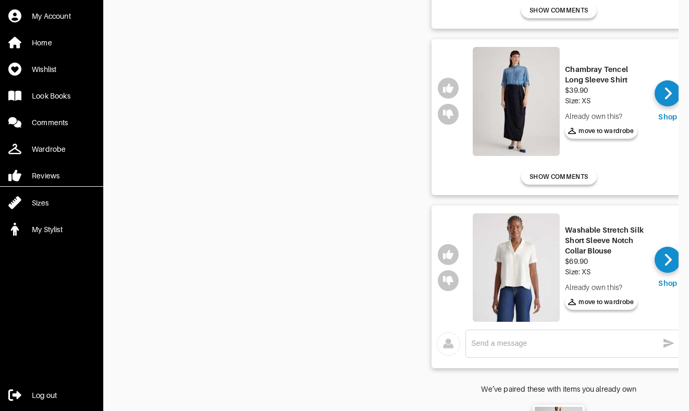
scroll to position [1301, 0]
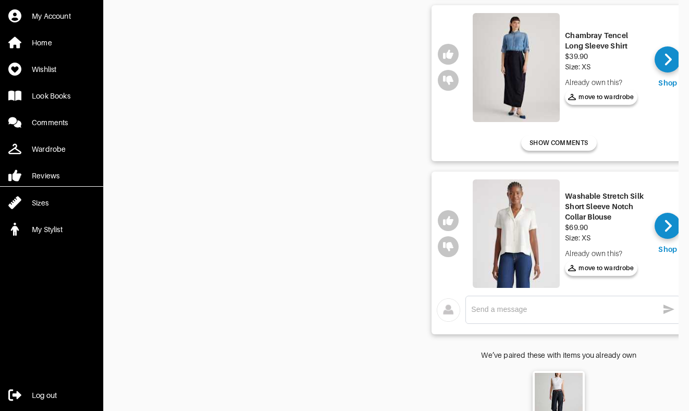
click at [589, 311] on textarea at bounding box center [564, 309] width 187 height 10
type textarea "I like this but I think I need to wear something under it"
click at [670, 310] on icon "button" at bounding box center [668, 308] width 11 height 9
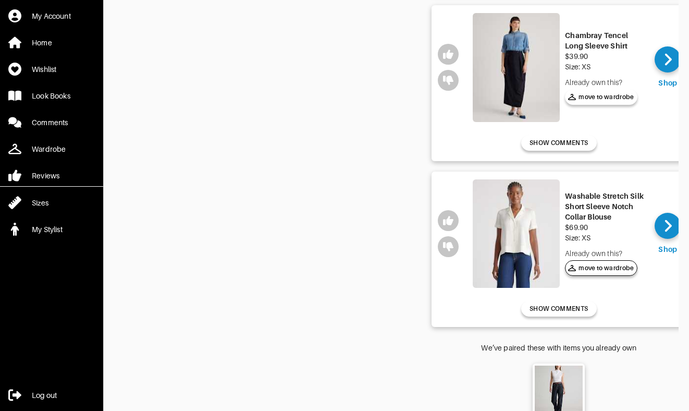
click at [606, 269] on span "move to wardrobe" at bounding box center [601, 267] width 66 height 9
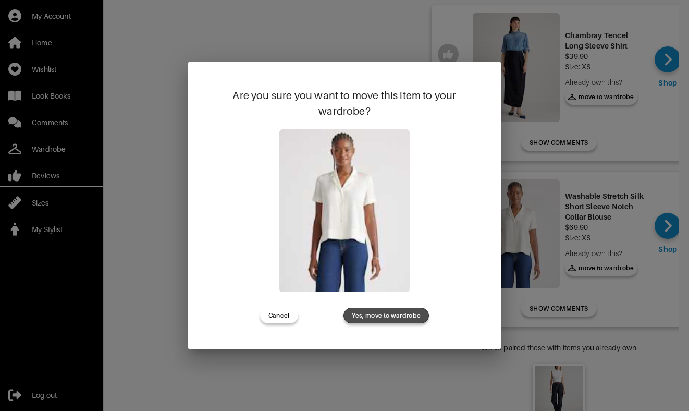
click at [393, 314] on span "Yes, move to wardrobe" at bounding box center [386, 315] width 69 height 9
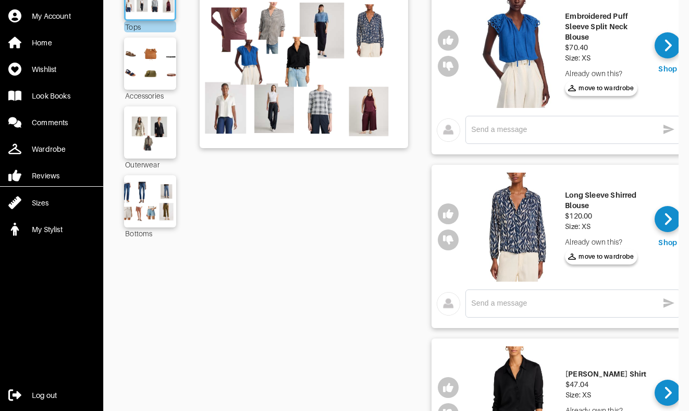
scroll to position [0, 0]
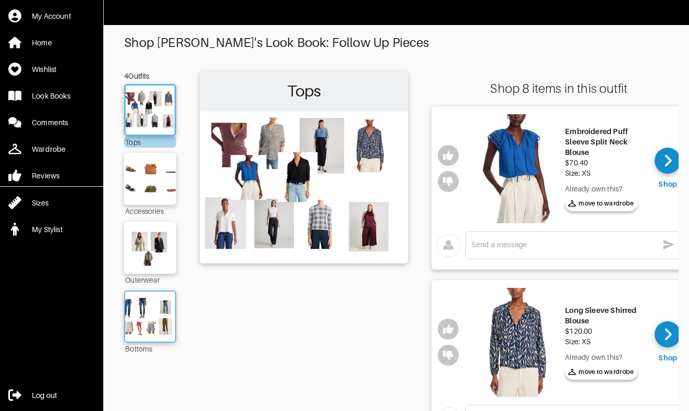
click at [163, 313] on img at bounding box center [150, 317] width 56 height 40
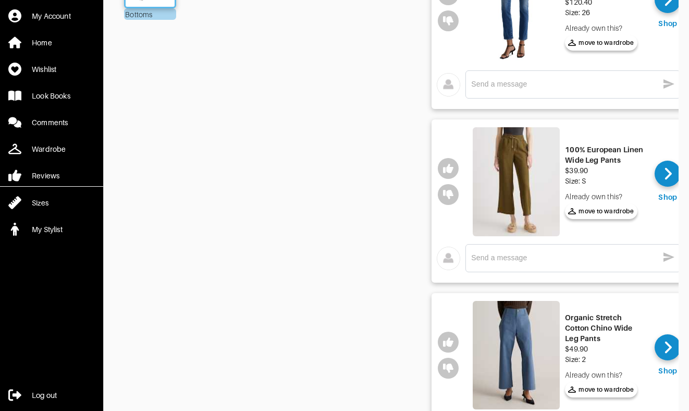
scroll to position [397, 0]
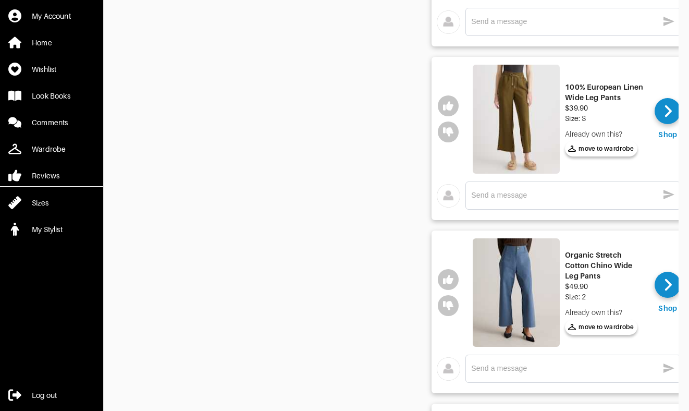
click at [565, 190] on textarea at bounding box center [564, 195] width 187 height 10
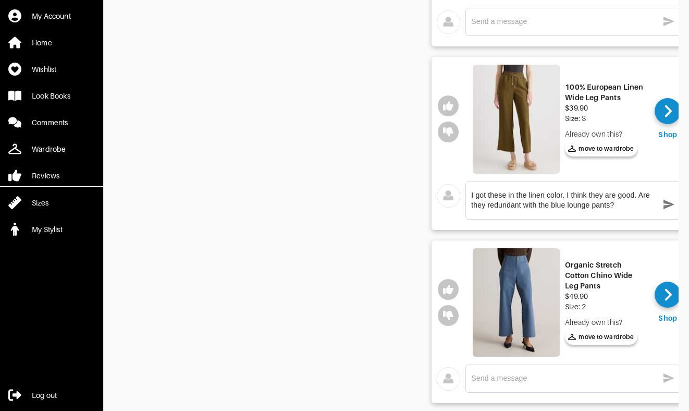
type textarea "I got these in the linen color. I think they are good. Are they redundant with …"
click at [673, 205] on icon "button" at bounding box center [668, 204] width 13 height 13
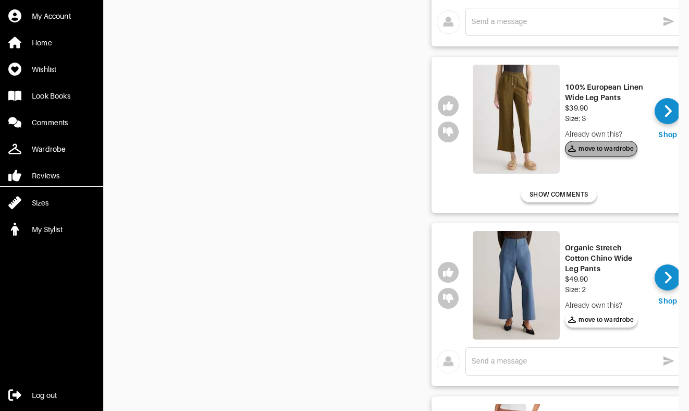
click at [602, 147] on span "move to wardrobe" at bounding box center [601, 148] width 66 height 9
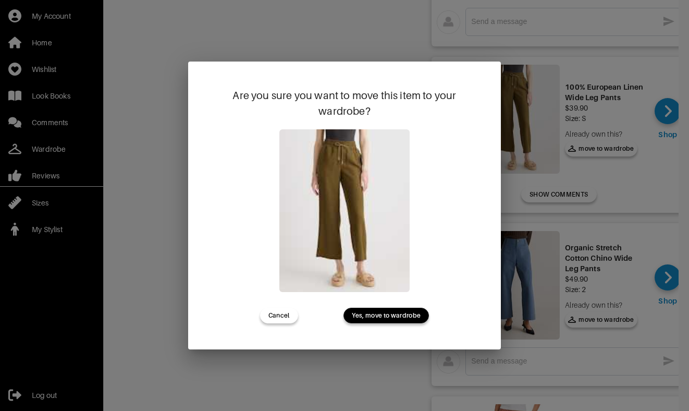
click at [402, 311] on span "Yes, move to wardrobe" at bounding box center [386, 315] width 69 height 9
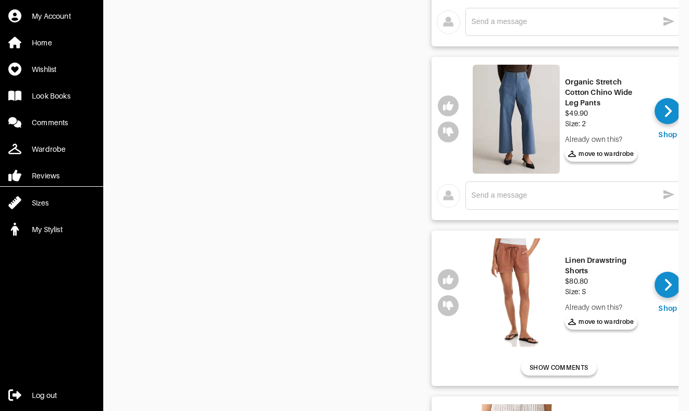
click at [510, 195] on textarea at bounding box center [564, 195] width 187 height 10
type textarea "These didn't feel great -- too tight around the waist"
click at [662, 193] on icon "button" at bounding box center [668, 194] width 13 height 13
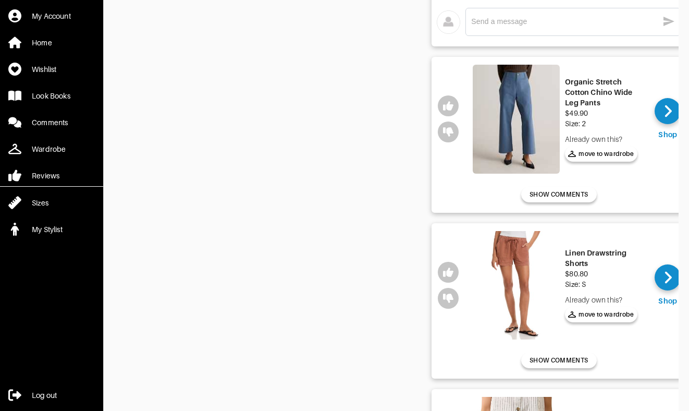
click at [363, 172] on div "Bottoms" at bounding box center [304, 246] width 208 height 1145
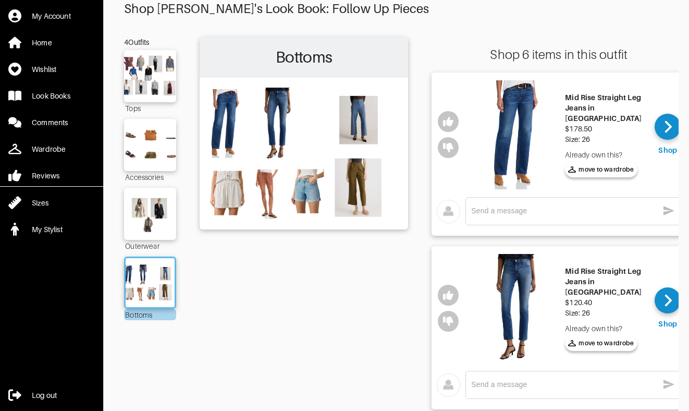
scroll to position [0, 0]
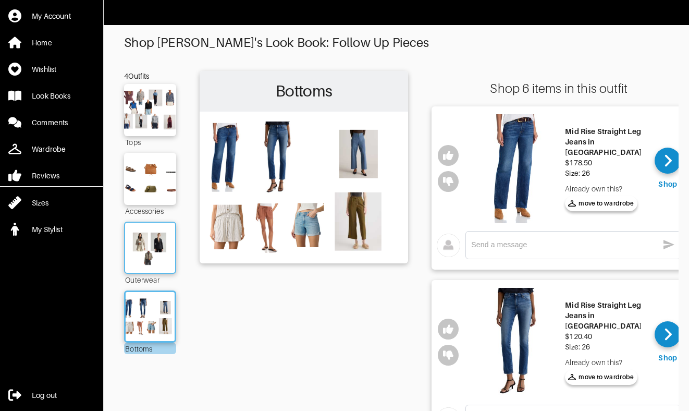
click at [135, 264] on img at bounding box center [150, 248] width 56 height 40
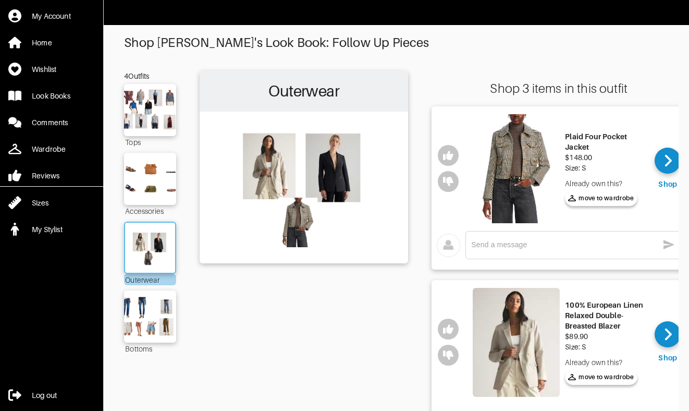
click at [150, 253] on img at bounding box center [150, 248] width 56 height 40
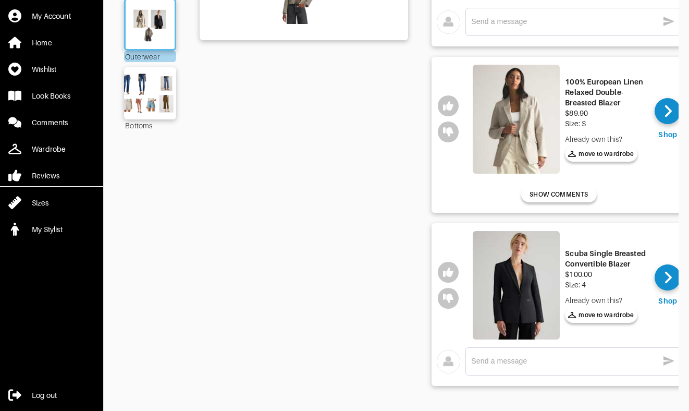
scroll to position [224, 0]
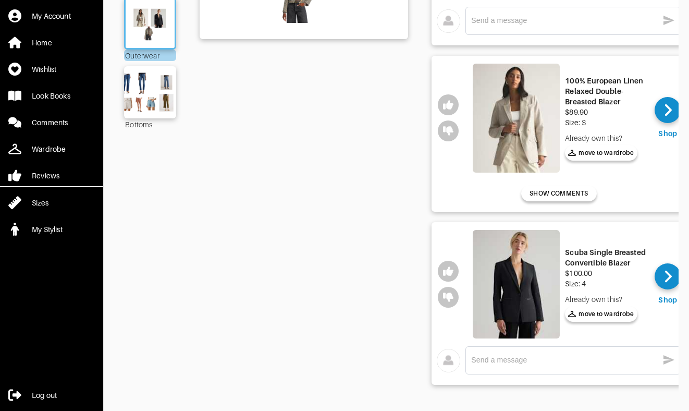
click at [501, 357] on textarea at bounding box center [564, 360] width 187 height 10
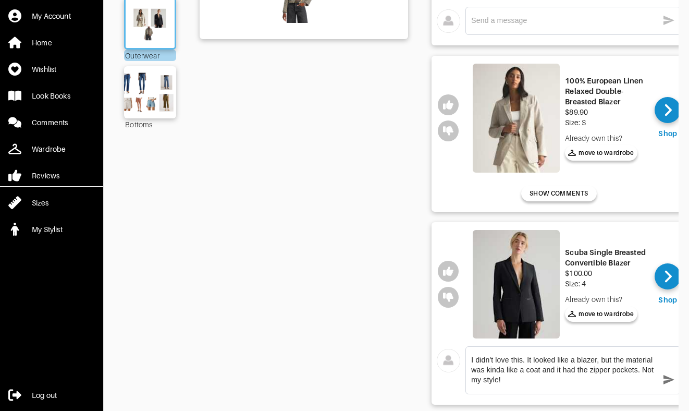
click at [476, 359] on textarea "I didn't love this. It looked like a blazer, but the material was kinda like a …" at bounding box center [564, 370] width 187 height 30
click at [575, 361] on textarea "I ordered this but didn't love this. It looked like a blazer, but the material …" at bounding box center [564, 370] width 187 height 30
type textarea "I ordered this but didn't love it. It looked like a blazer, but the material wa…"
click at [670, 381] on icon "button" at bounding box center [668, 379] width 13 height 13
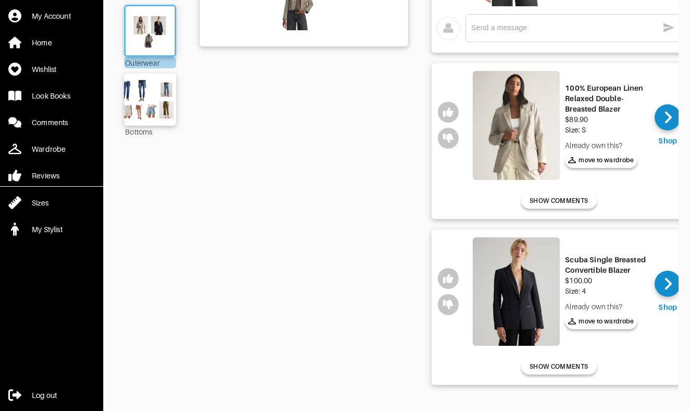
scroll to position [217, 0]
click at [446, 305] on icon "button" at bounding box center [448, 304] width 10 height 10
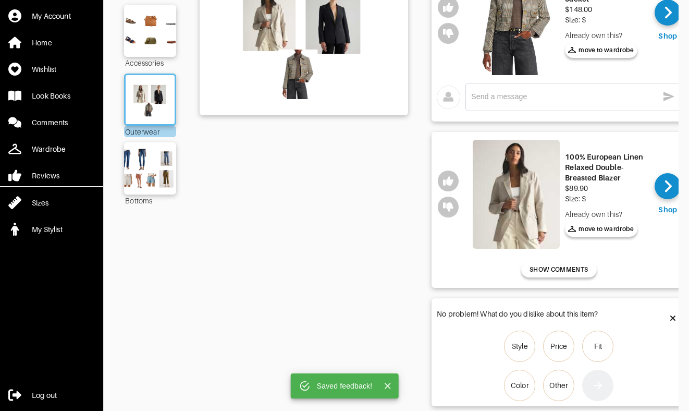
scroll to position [127, 0]
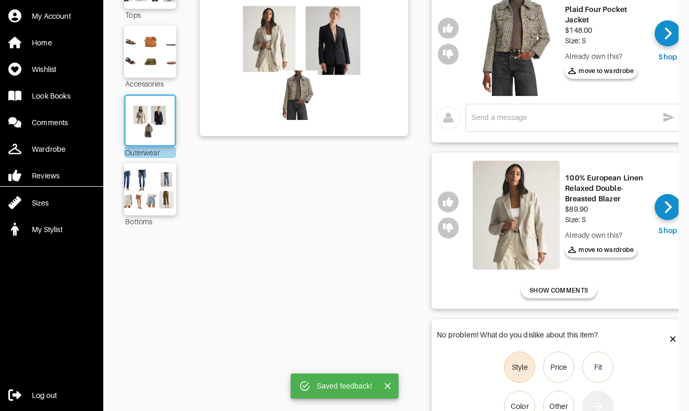
click at [517, 363] on div "Style" at bounding box center [520, 367] width 16 height 10
click at [0, 0] on input "Style" at bounding box center [0, 0] width 0 height 0
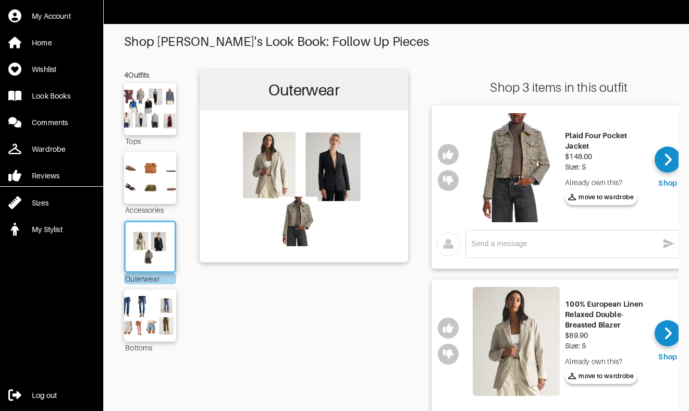
scroll to position [0, 0]
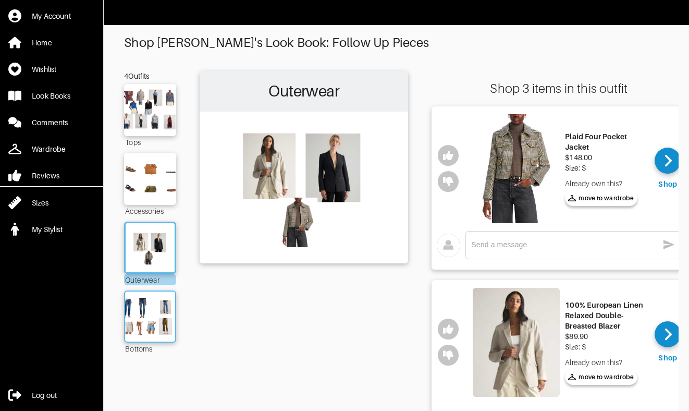
click at [174, 328] on img at bounding box center [150, 317] width 56 height 40
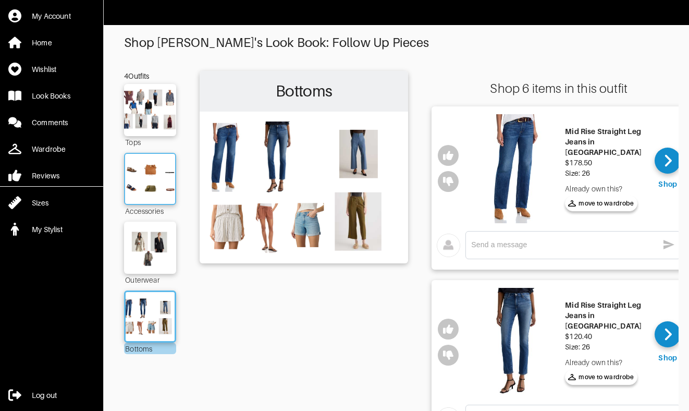
click at [138, 173] on img at bounding box center [150, 179] width 56 height 40
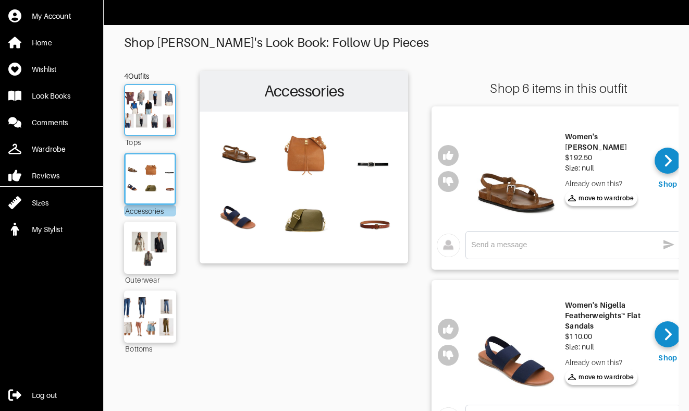
click at [161, 115] on img at bounding box center [150, 110] width 56 height 40
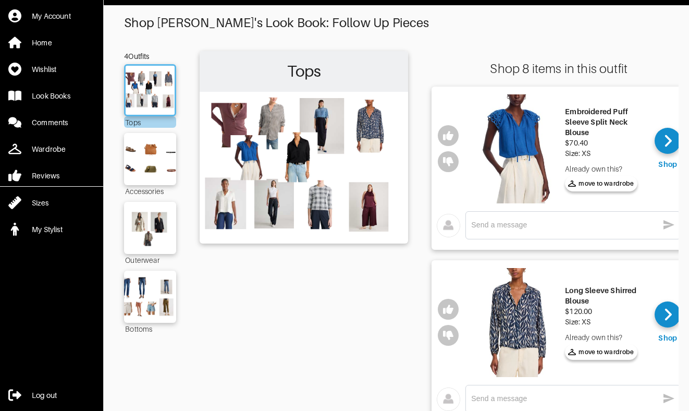
scroll to position [21, 0]
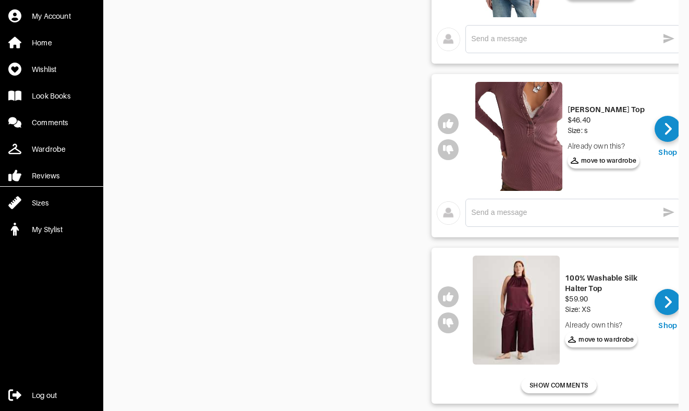
scroll to position [973, 0]
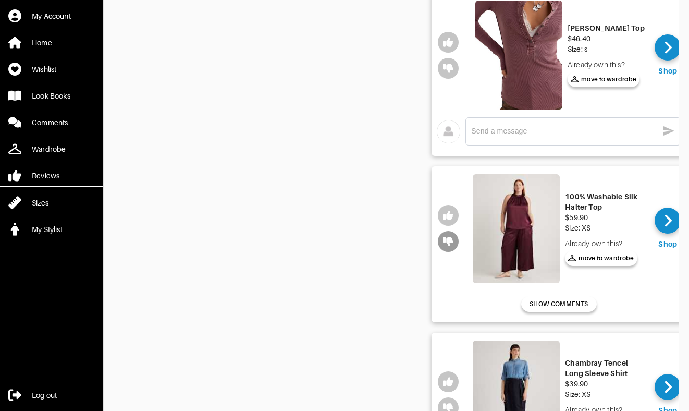
click at [449, 243] on icon "button" at bounding box center [448, 241] width 10 height 9
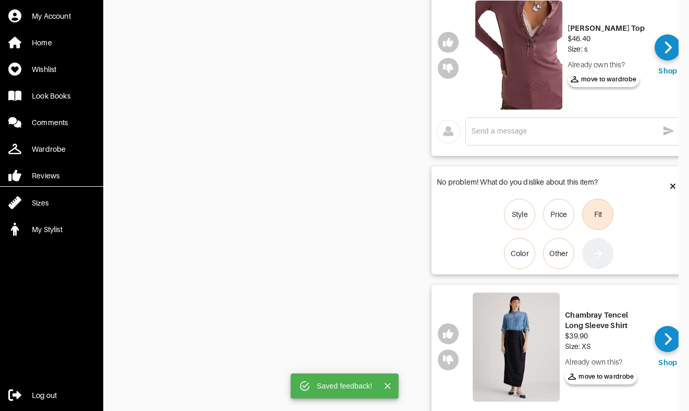
click at [604, 213] on label "Fit" at bounding box center [597, 214] width 31 height 31
click at [0, 0] on input "Fit" at bounding box center [0, 0] width 0 height 0
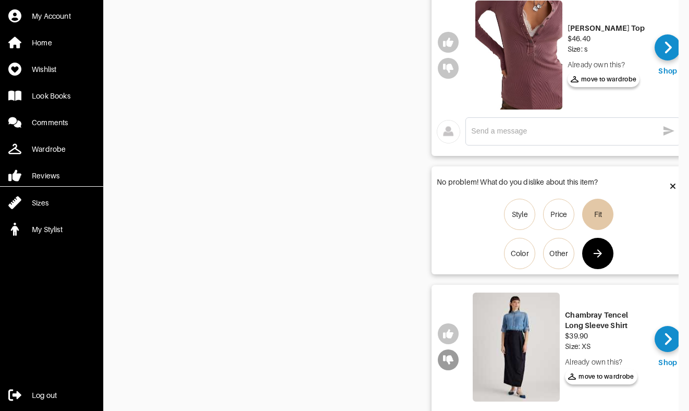
click at [451, 359] on icon "button" at bounding box center [448, 359] width 10 height 9
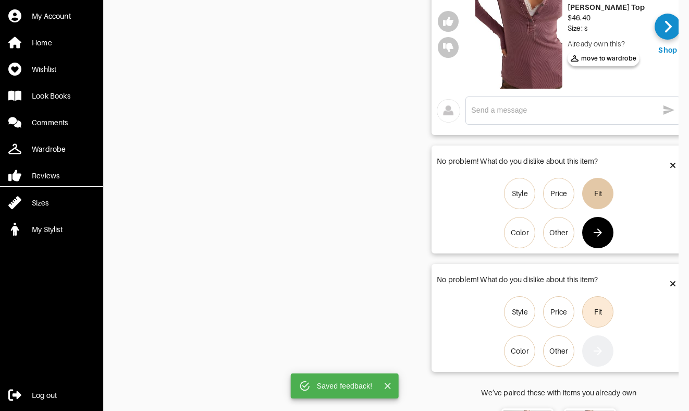
scroll to position [1015, 0]
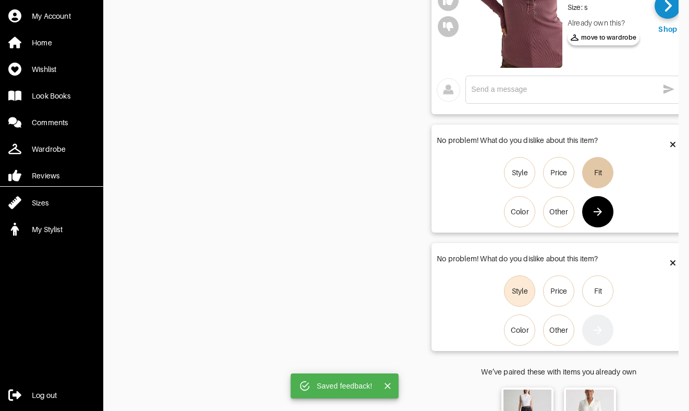
click at [523, 294] on div "Style" at bounding box center [520, 291] width 16 height 10
click at [0, 0] on input "Style" at bounding box center [0, 0] width 0 height 0
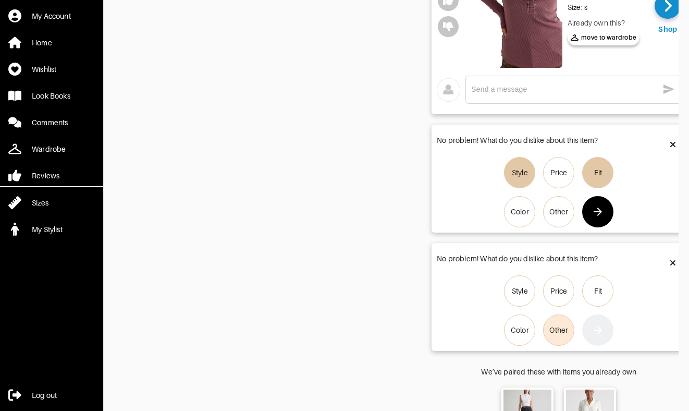
click at [558, 327] on div "Other" at bounding box center [558, 330] width 19 height 10
click at [0, 0] on input "Other" at bounding box center [0, 0] width 0 height 0
click at [559, 219] on label "Other" at bounding box center [558, 211] width 31 height 31
click at [0, 0] on input "Other" at bounding box center [0, 0] width 0 height 0
click at [520, 174] on div "Style" at bounding box center [520, 172] width 16 height 10
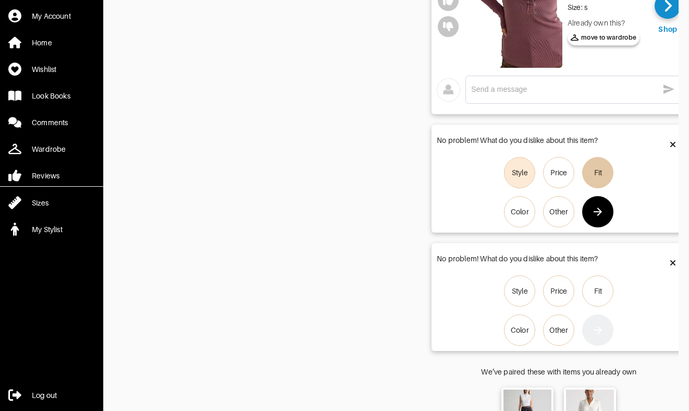
click at [0, 0] on input "Style" at bounding box center [0, 0] width 0 height 0
click at [675, 145] on icon at bounding box center [672, 144] width 5 height 5
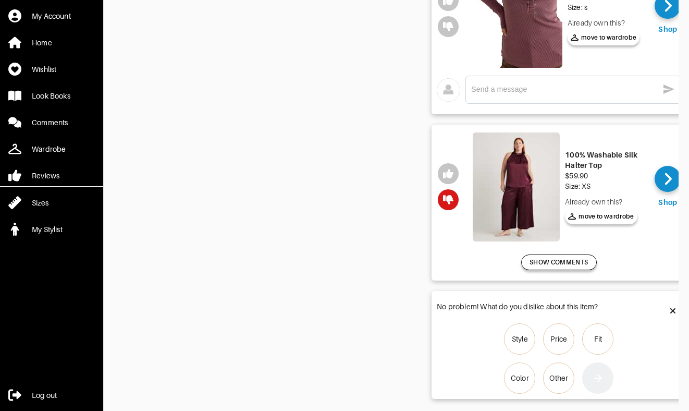
click at [543, 257] on span "SHOW COMMENTS" at bounding box center [558, 261] width 58 height 9
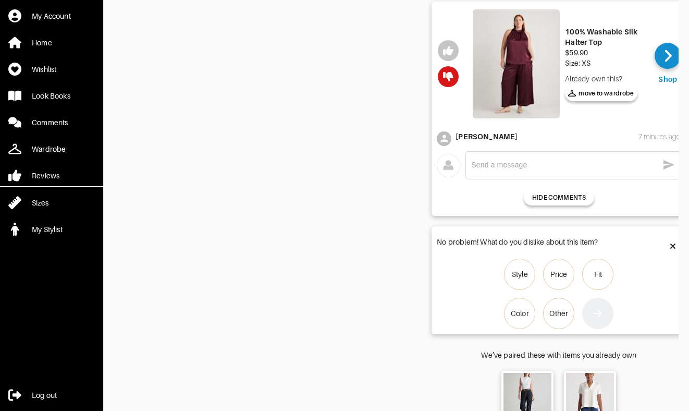
scroll to position [1140, 0]
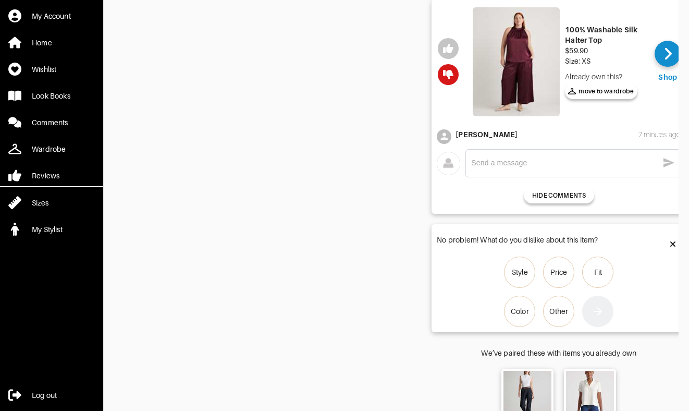
click at [674, 244] on icon at bounding box center [672, 243] width 5 height 5
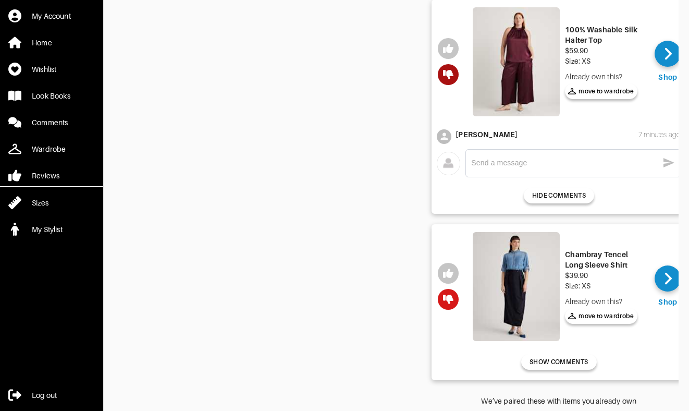
click at [449, 78] on icon "button" at bounding box center [448, 74] width 10 height 9
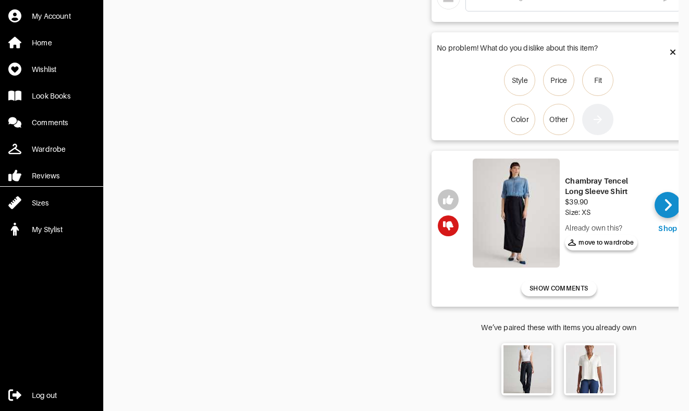
scroll to position [1107, 0]
click at [449, 78] on div "Style Price Fit Color Other" at bounding box center [559, 100] width 244 height 70
click at [599, 82] on div "Fit" at bounding box center [598, 80] width 8 height 10
click at [0, 0] on input "Fit" at bounding box center [0, 0] width 0 height 0
click at [607, 120] on button "button" at bounding box center [597, 119] width 31 height 31
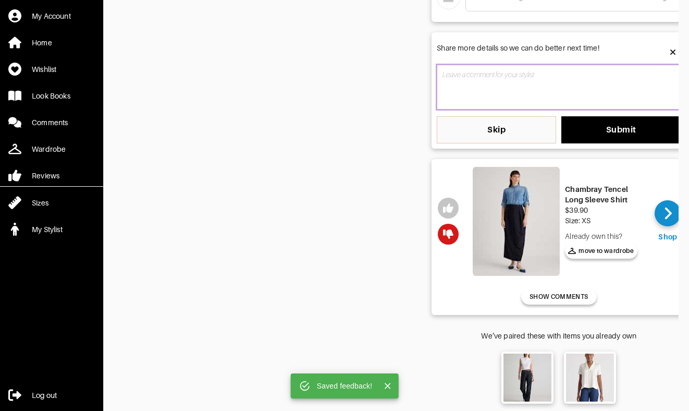
click at [548, 83] on textarea at bounding box center [559, 87] width 244 height 45
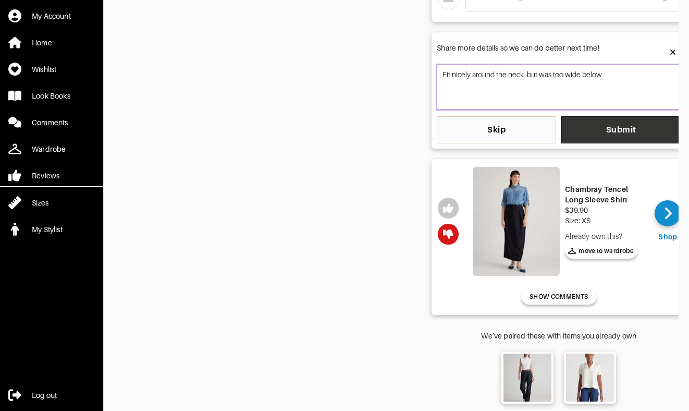
type textarea "Fit nicely around the neck, but was too wide below"
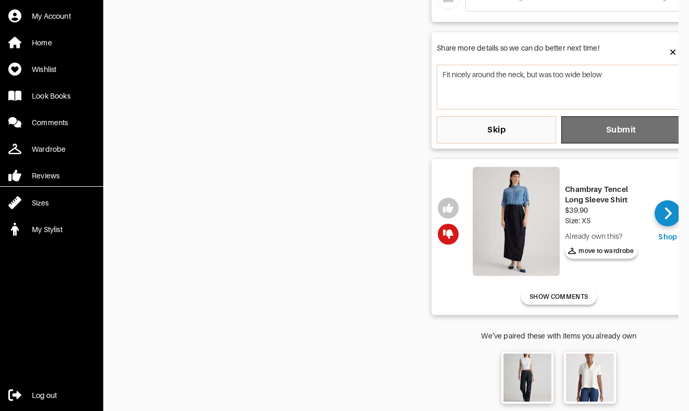
click at [588, 125] on span "Submit" at bounding box center [621, 130] width 103 height 10
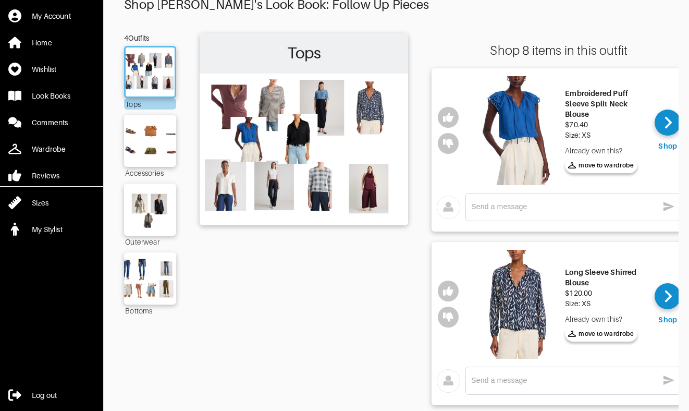
scroll to position [0, 0]
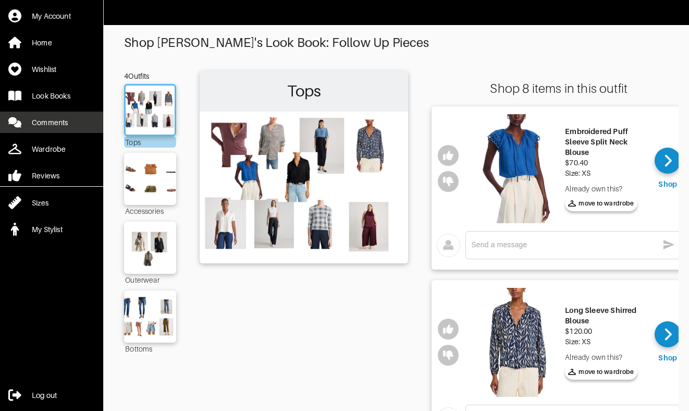
click at [64, 128] on link "Comments" at bounding box center [51, 122] width 103 height 21
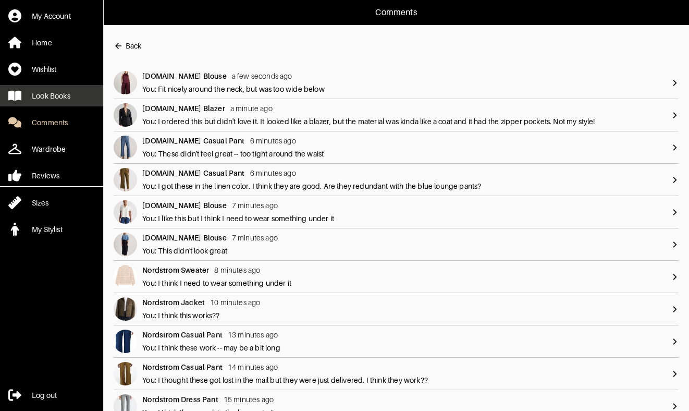
click at [67, 95] on div "Look Books" at bounding box center [51, 96] width 39 height 10
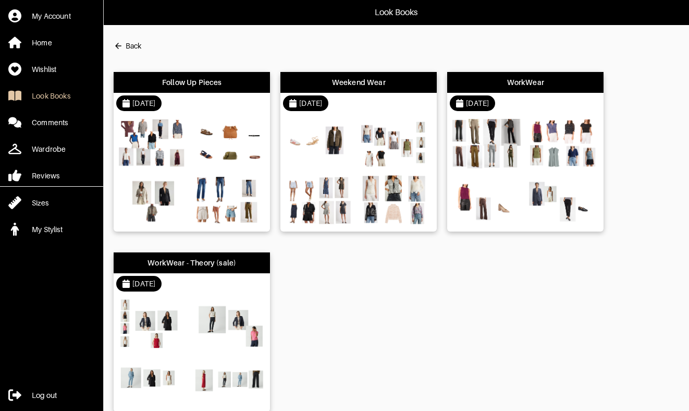
click at [188, 90] on div "Follow Up Pieces" at bounding box center [192, 82] width 156 height 21
click at [353, 93] on div "[DATE]" at bounding box center [358, 103] width 156 height 21
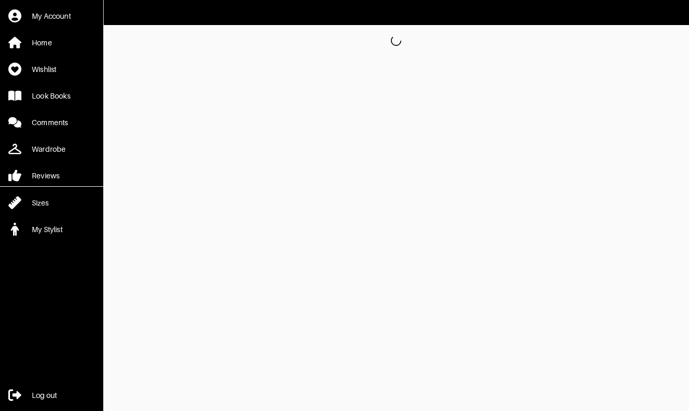
click at [353, 56] on html "My Account Home Wishlist Look Books Comments Wardrobe Reviews Sizes My Stylist …" at bounding box center [344, 28] width 689 height 56
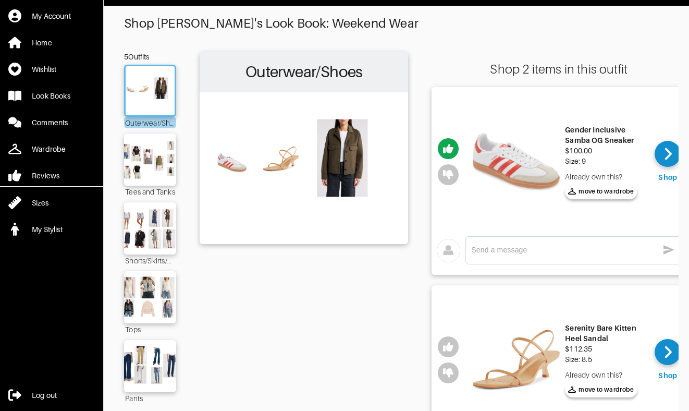
scroll to position [21, 0]
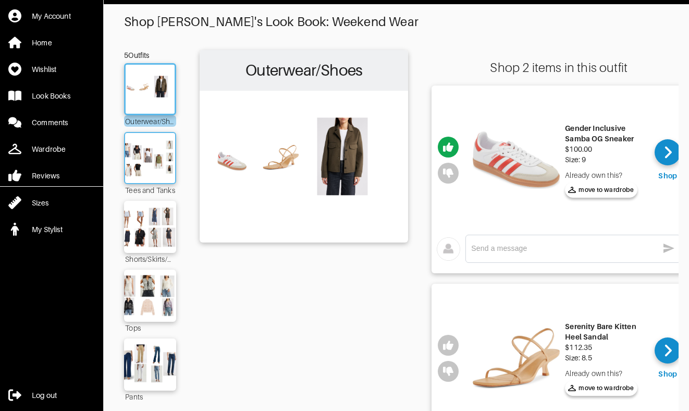
click at [164, 163] on img at bounding box center [150, 158] width 56 height 40
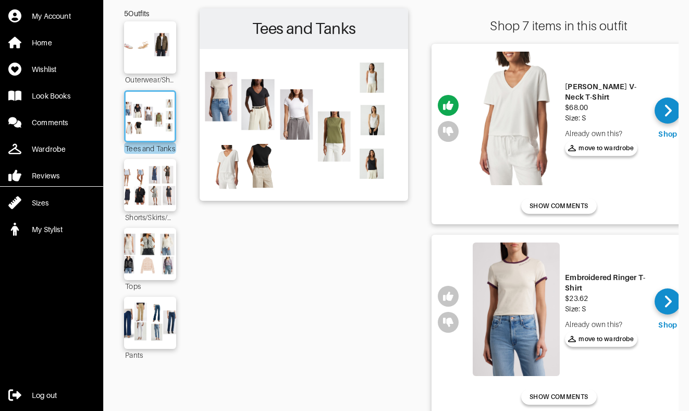
scroll to position [157, 0]
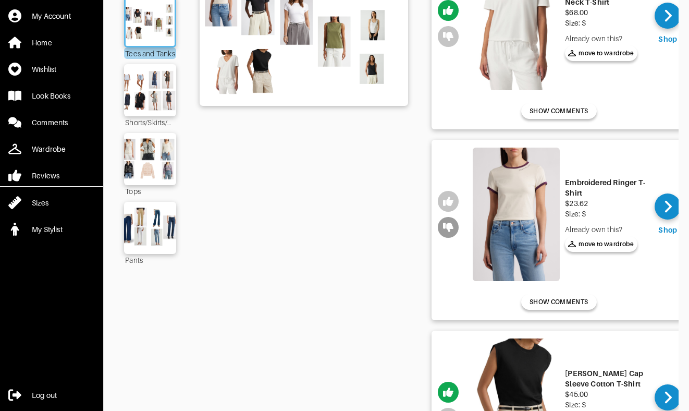
click at [451, 228] on icon "button" at bounding box center [448, 227] width 10 height 9
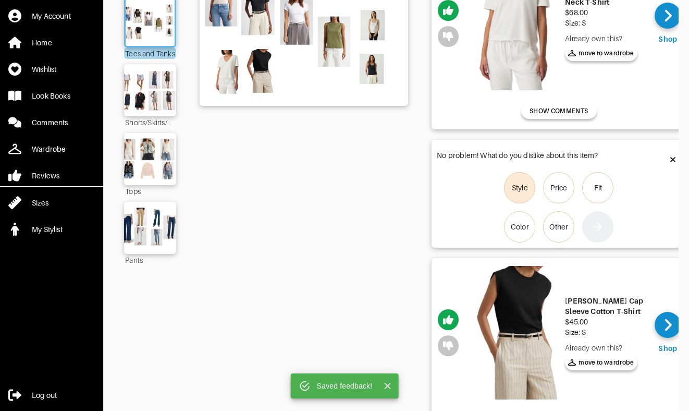
click at [524, 188] on div "Style" at bounding box center [520, 187] width 16 height 10
click at [0, 0] on input "Style" at bounding box center [0, 0] width 0 height 0
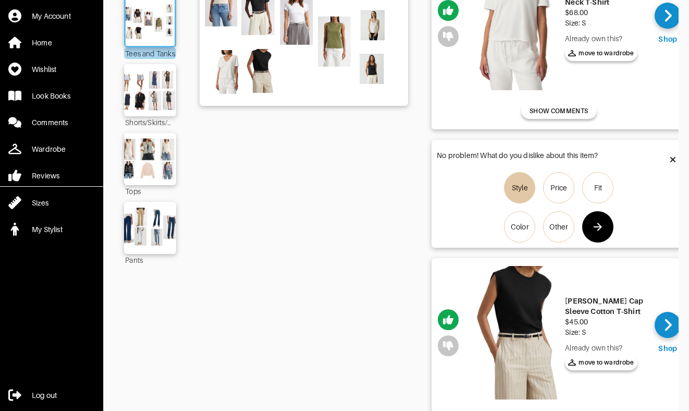
click at [601, 220] on icon "button" at bounding box center [597, 226] width 13 height 13
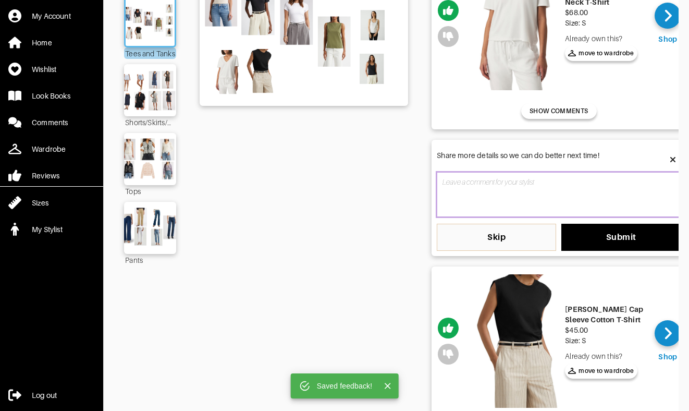
click at [571, 211] on textarea at bounding box center [559, 194] width 244 height 45
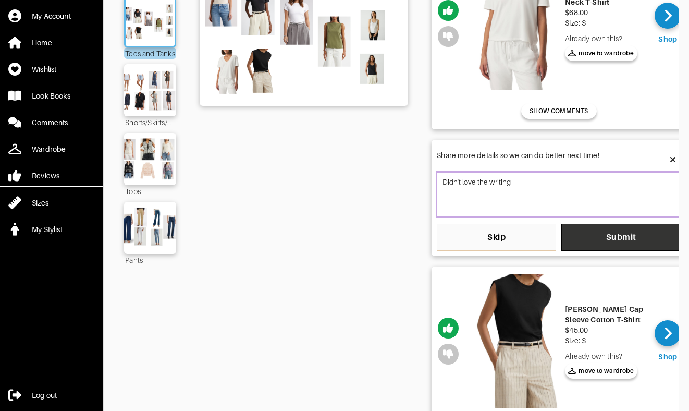
type textarea "Didn't love the writing"
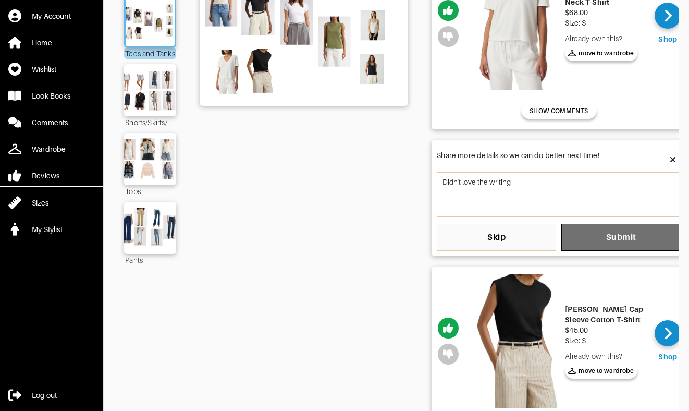
click at [627, 237] on span "Submit" at bounding box center [621, 237] width 103 height 10
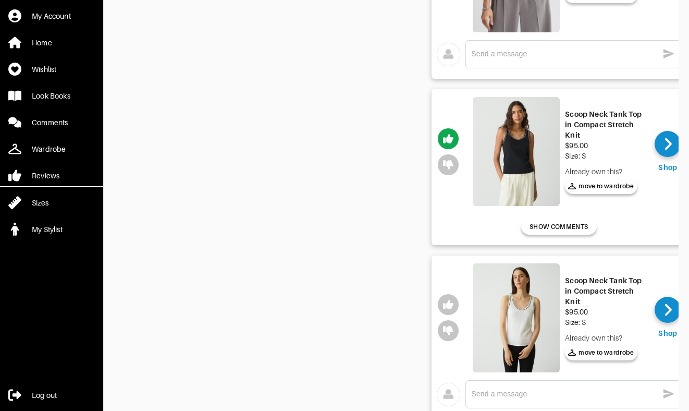
scroll to position [736, 0]
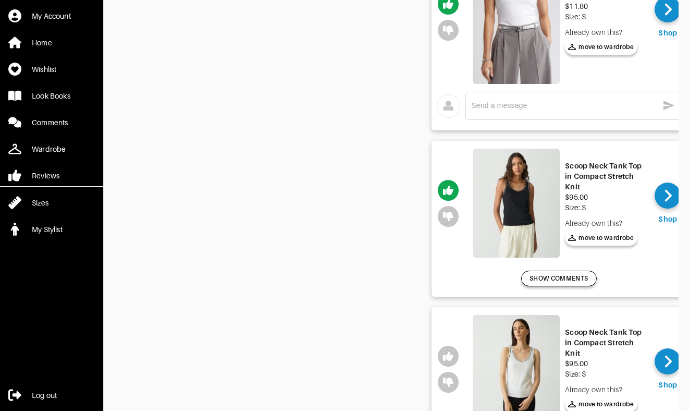
click at [569, 270] on button "SHOW COMMENTS" at bounding box center [558, 278] width 75 height 16
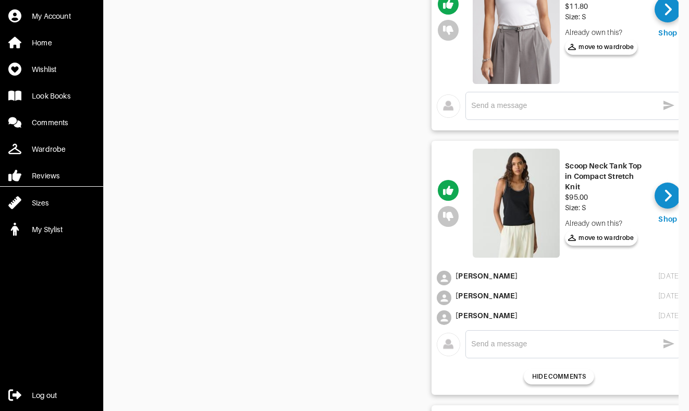
click at [526, 349] on div "x" at bounding box center [573, 344] width 204 height 17
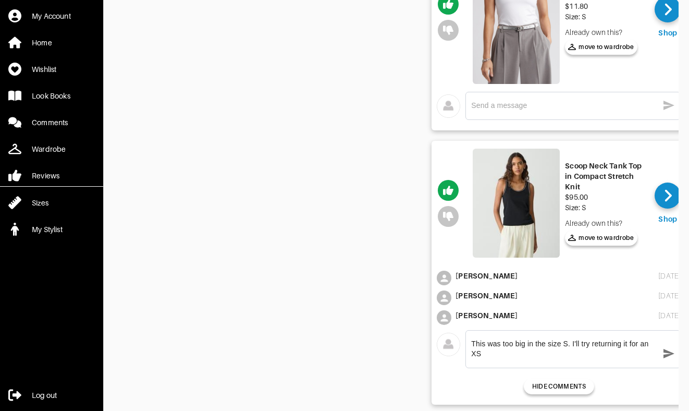
type textarea "This was too big in the size S. I'll try returning it for an XS"
click at [662, 354] on icon "button" at bounding box center [668, 353] width 13 height 13
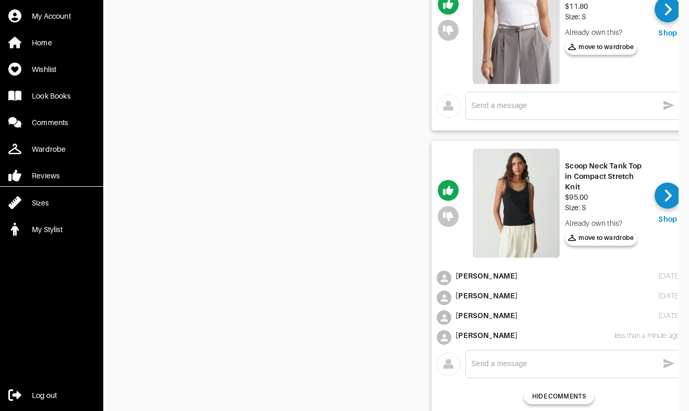
click at [403, 241] on div "Tees and Tanks" at bounding box center [304, 95] width 208 height 1520
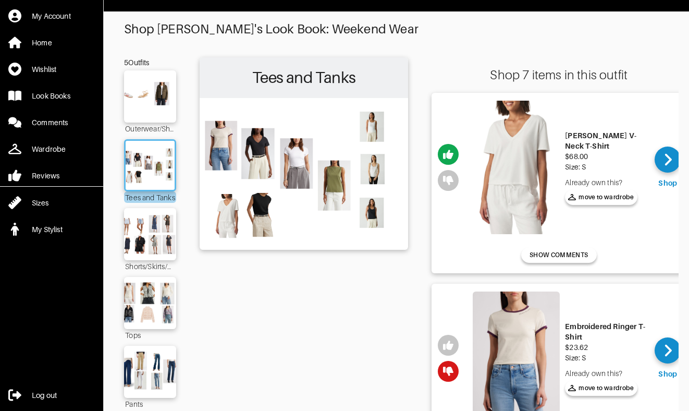
scroll to position [0, 0]
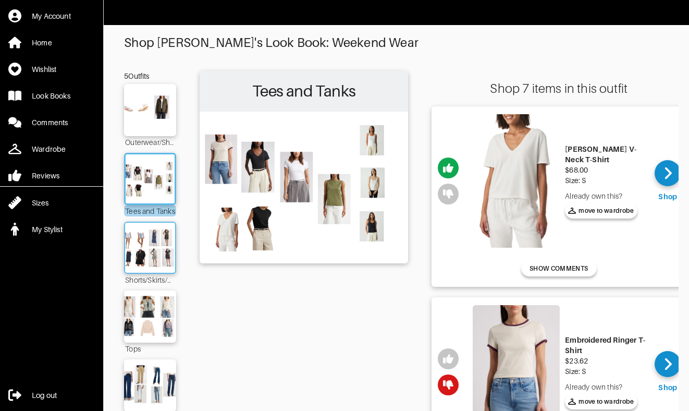
click at [150, 237] on img at bounding box center [150, 248] width 56 height 40
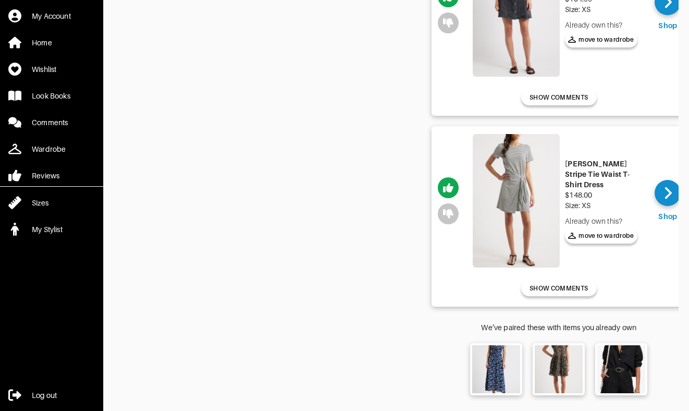
scroll to position [32, 0]
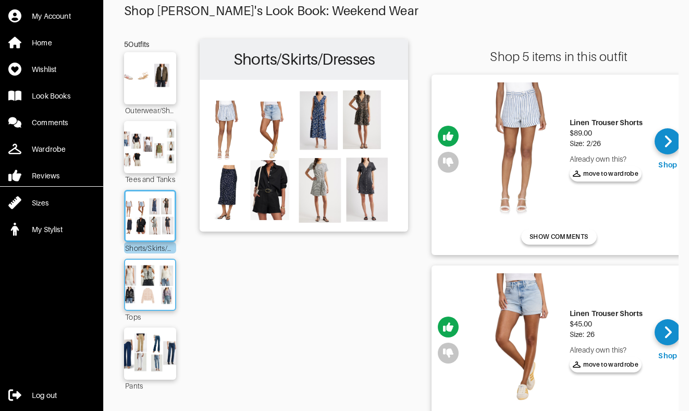
click at [152, 290] on img at bounding box center [150, 285] width 56 height 40
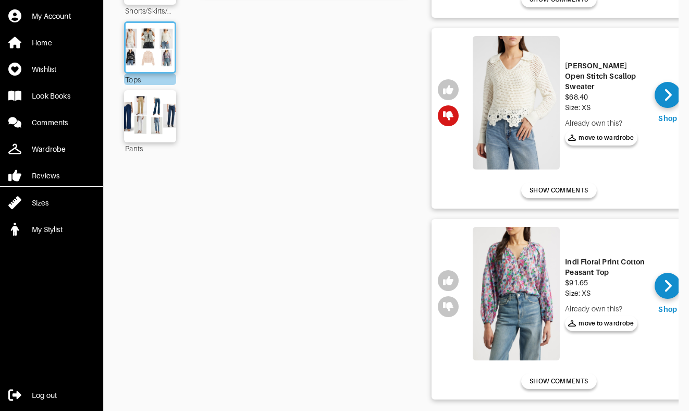
scroll to position [362, 0]
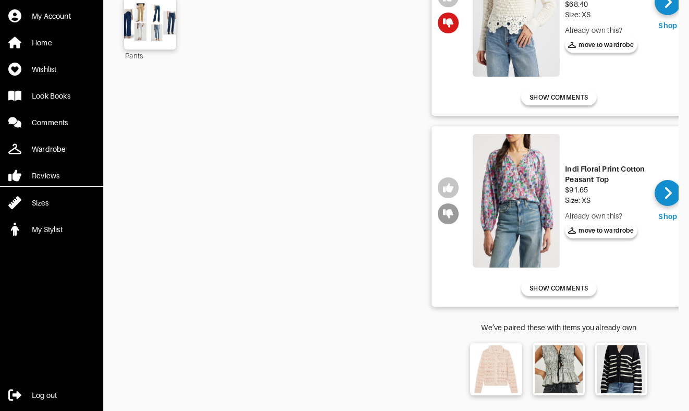
click at [452, 215] on icon "button" at bounding box center [448, 213] width 10 height 10
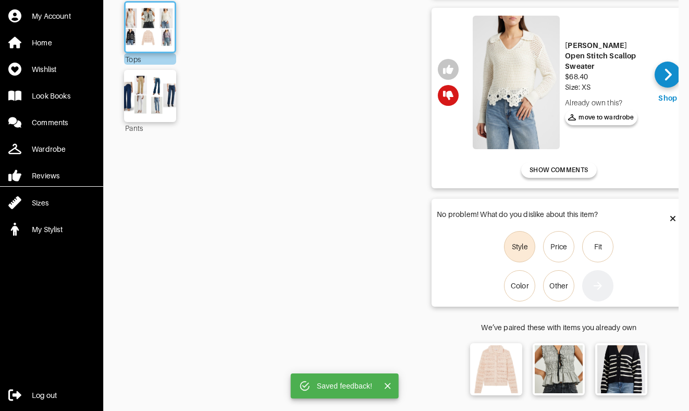
click at [521, 250] on div "Style" at bounding box center [520, 246] width 16 height 10
click at [0, 0] on input "Style" at bounding box center [0, 0] width 0 height 0
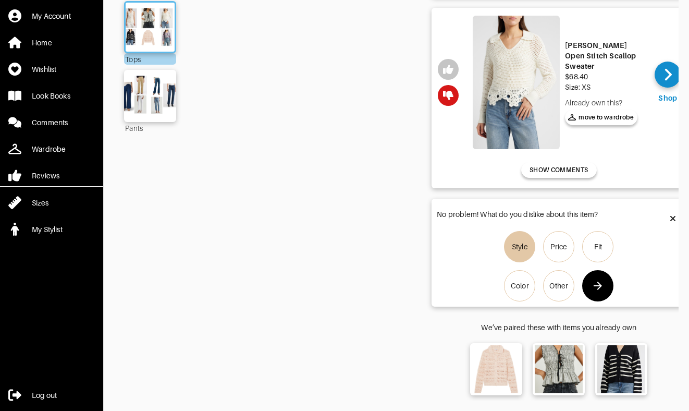
click at [594, 286] on icon "button" at bounding box center [597, 285] width 13 height 13
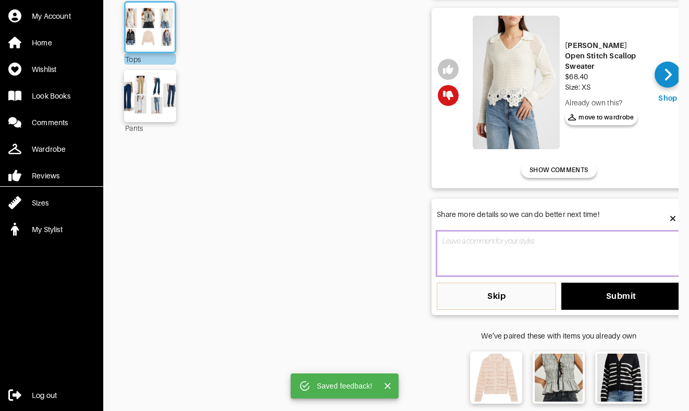
click at [491, 253] on textarea at bounding box center [559, 253] width 244 height 45
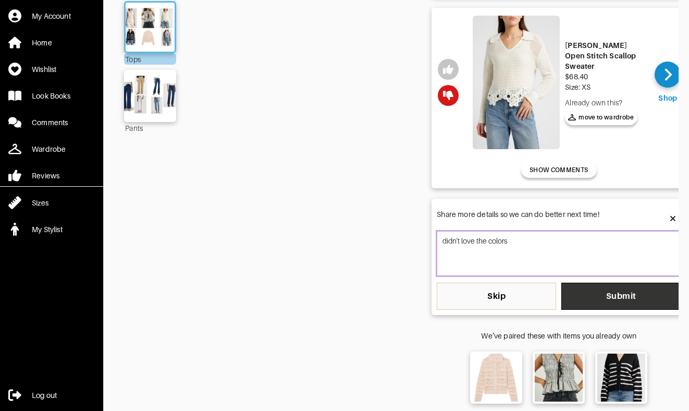
type textarea "didn't love the colors"
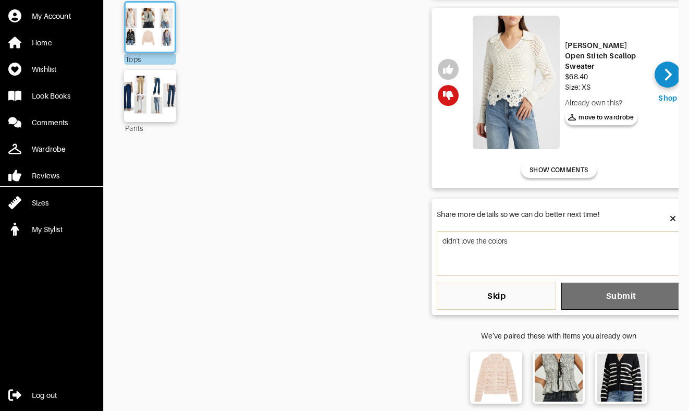
click at [585, 286] on button "Submit" at bounding box center [620, 295] width 119 height 27
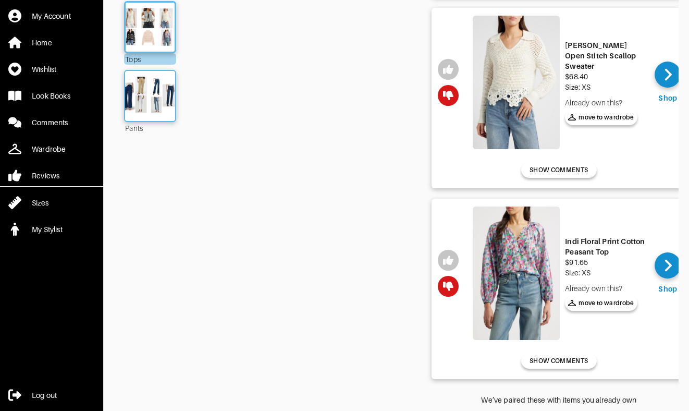
click at [151, 100] on img at bounding box center [150, 96] width 56 height 40
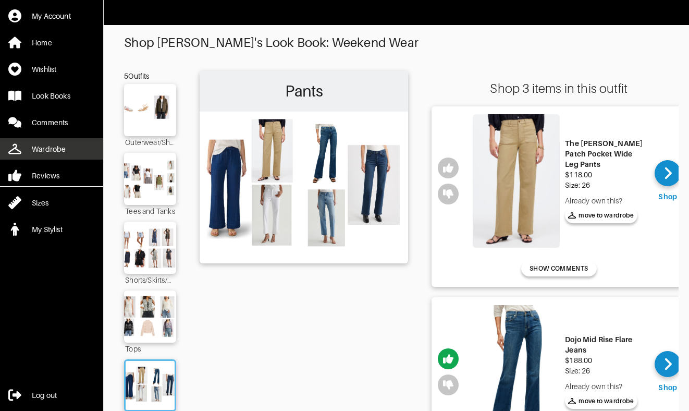
click at [69, 143] on link "Wardrobe" at bounding box center [51, 148] width 103 height 21
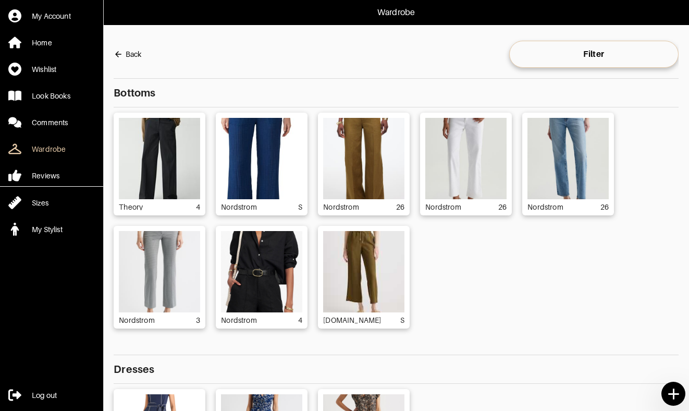
click at [549, 277] on div "Theory 4 Nordstrom S Nordstrom 26 Nordstrom 26 Nordstrom 26 Nordstrom 3 Nordstr…" at bounding box center [396, 221] width 565 height 216
